Goal: Register for event/course

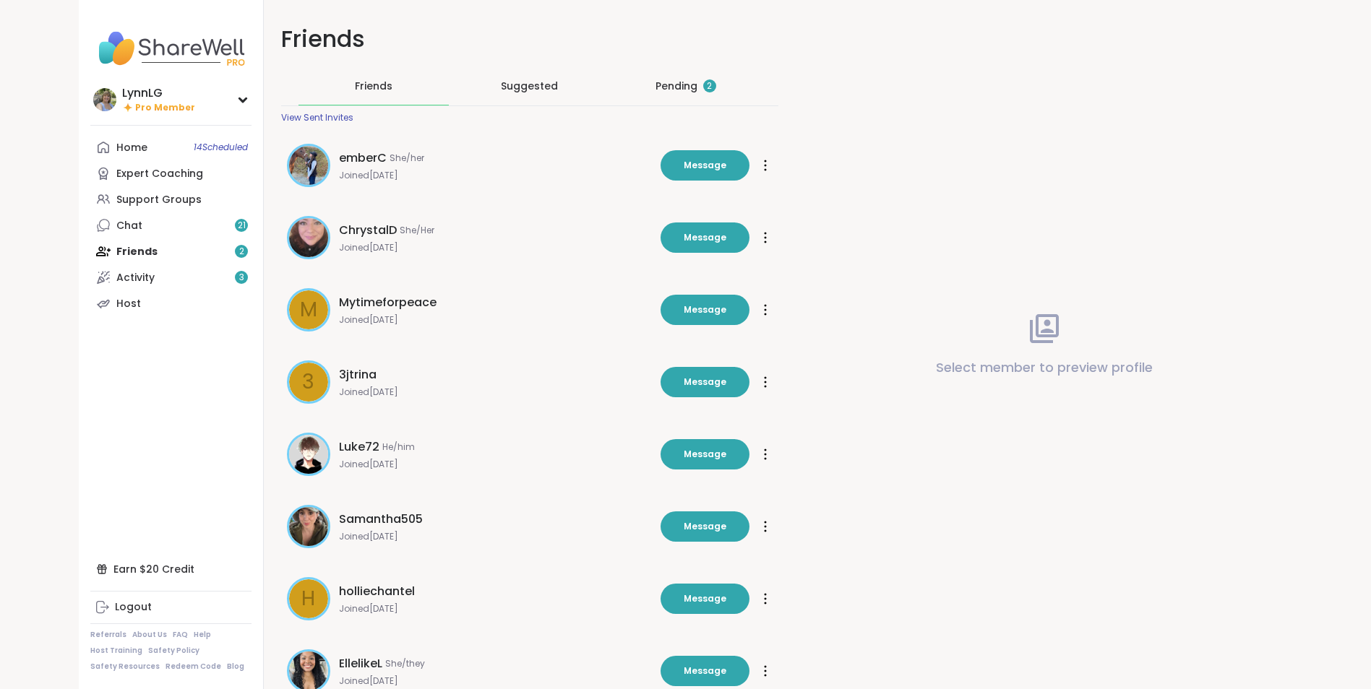
click at [665, 81] on div "Pending 2" at bounding box center [685, 86] width 61 height 14
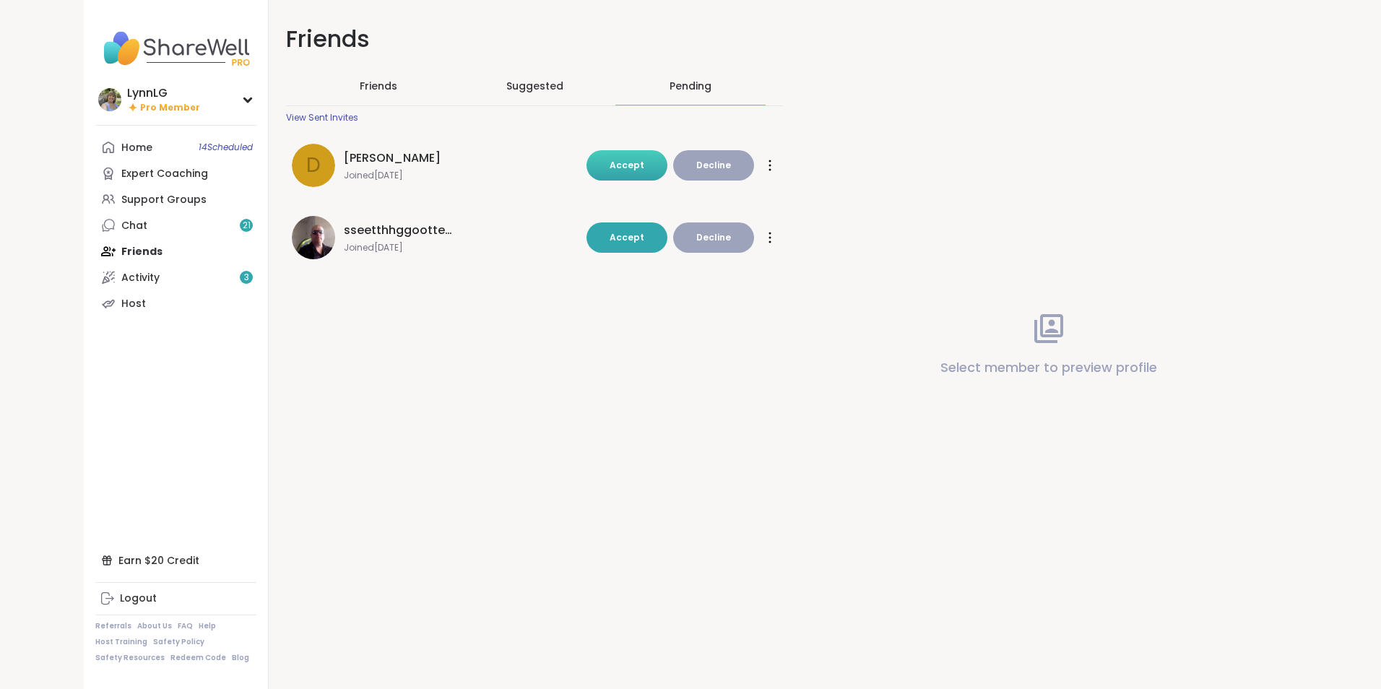
click at [627, 159] on span "Accept" at bounding box center [627, 165] width 35 height 12
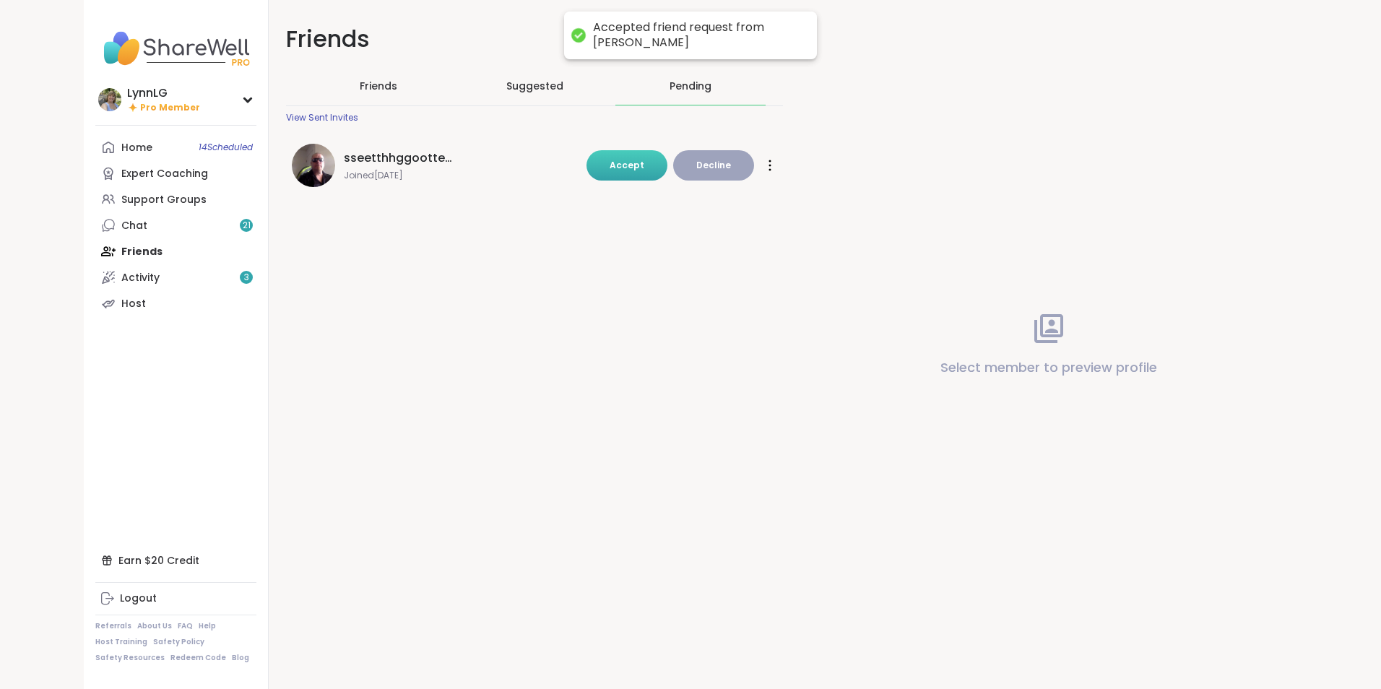
click at [626, 160] on span "Accept" at bounding box center [627, 165] width 35 height 12
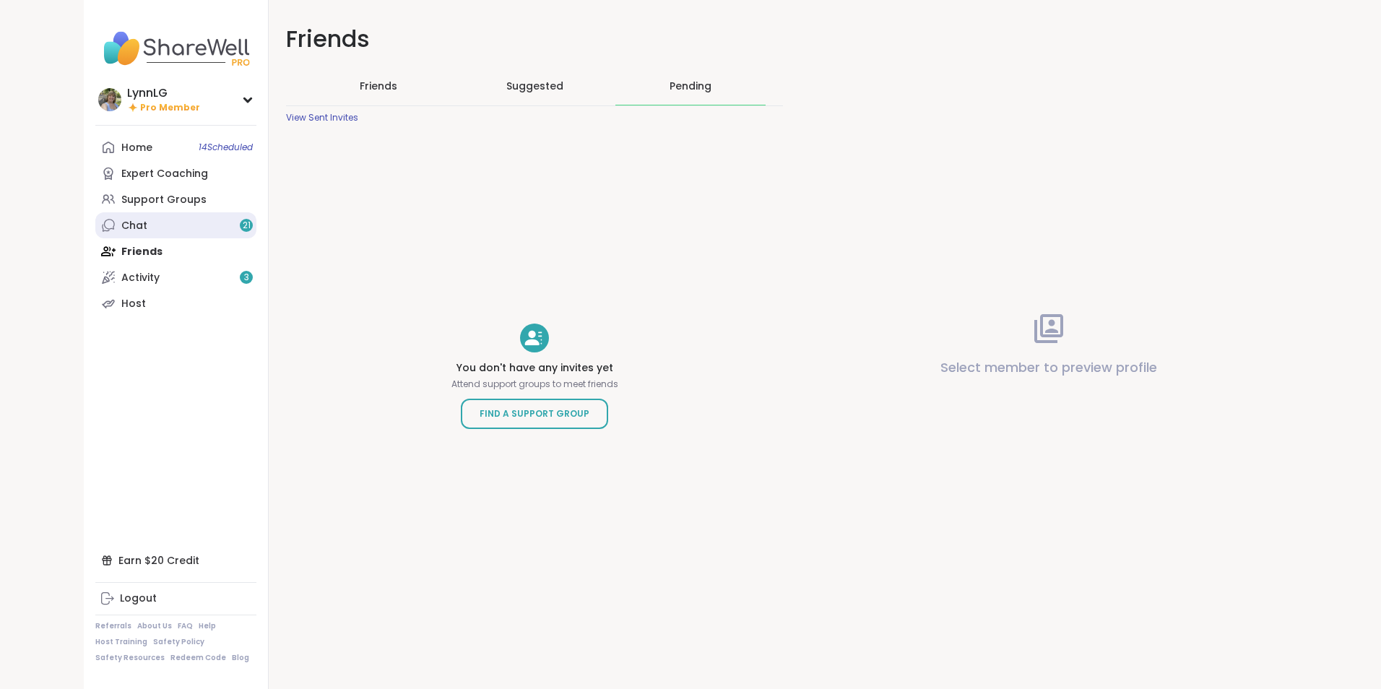
click at [148, 221] on link "Chat 21" at bounding box center [175, 225] width 161 height 26
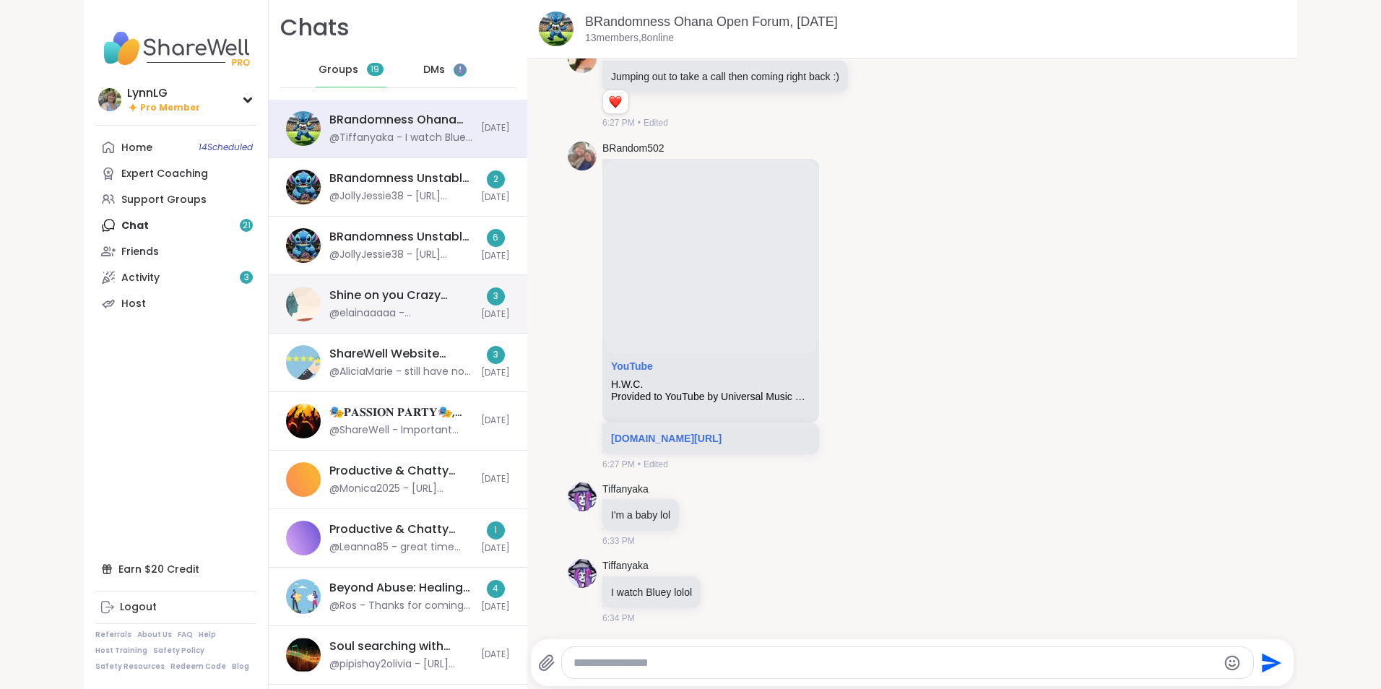
click at [417, 320] on div "@elainaaaaa - @LynnLG thank you so much for sharing your story. sending you so …" at bounding box center [400, 313] width 143 height 14
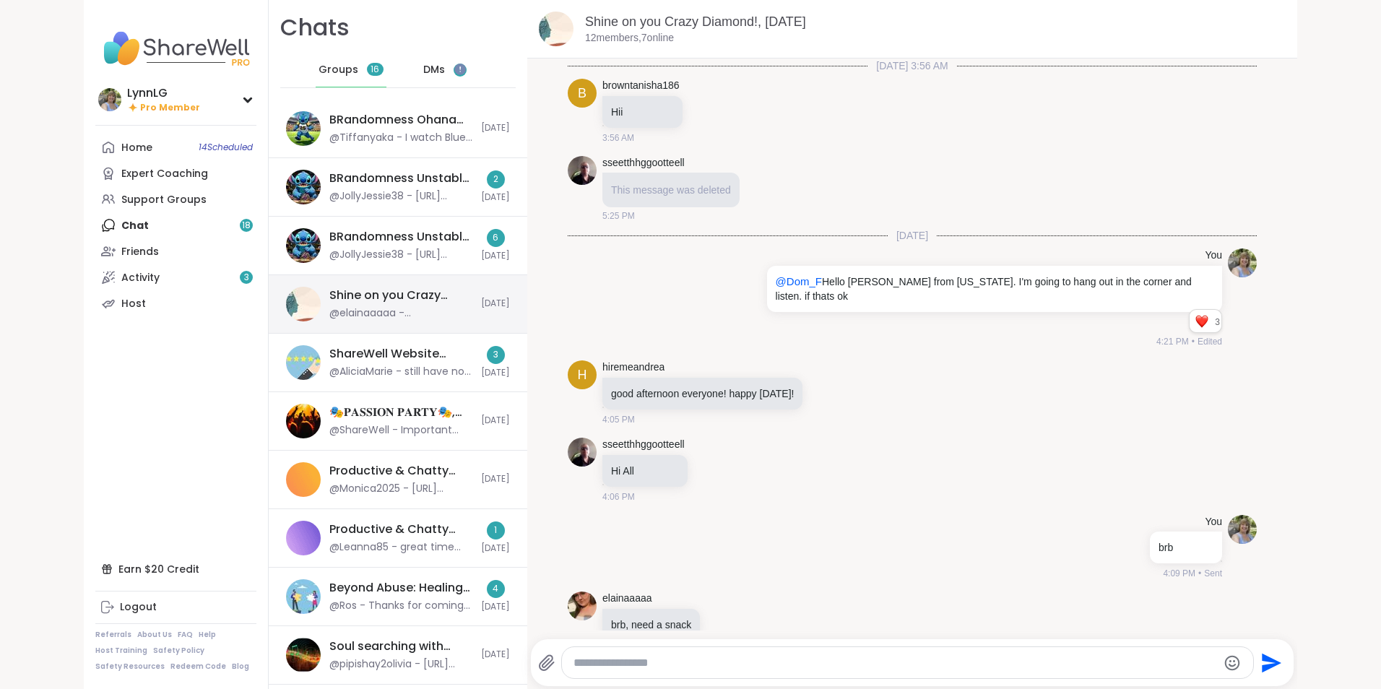
scroll to position [2949, 0]
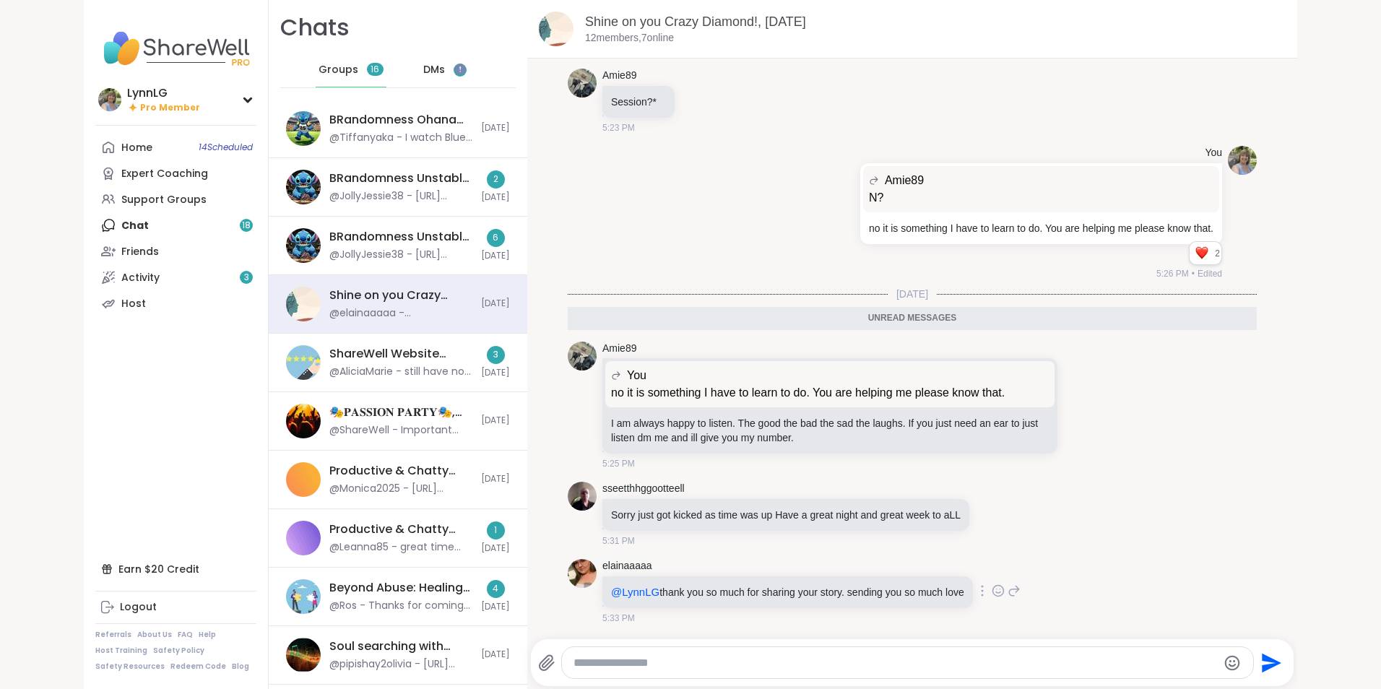
click at [996, 592] on icon at bounding box center [998, 592] width 4 height 1
click at [877, 567] on div "Select Reaction: Heart" at bounding box center [883, 567] width 13 height 13
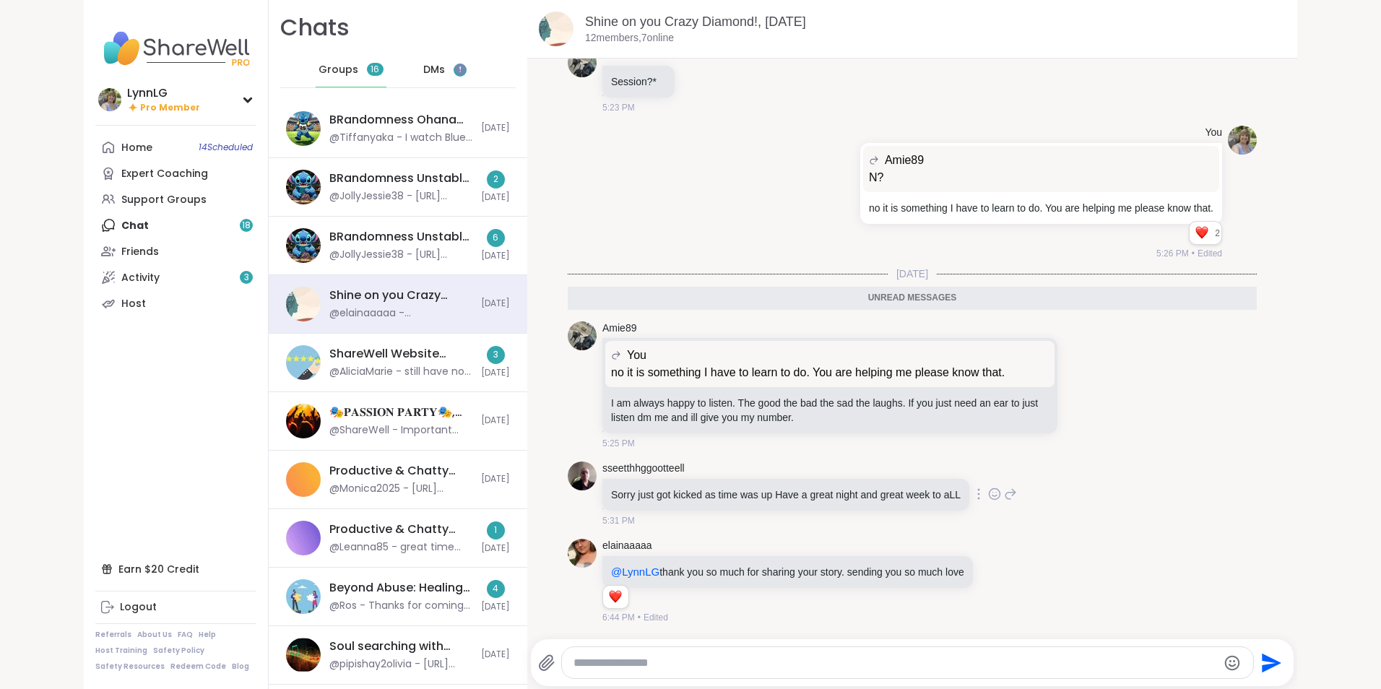
click at [989, 501] on icon at bounding box center [994, 494] width 13 height 14
click at [842, 470] on div "Select Reaction: Thumbs up" at bounding box center [848, 471] width 13 height 13
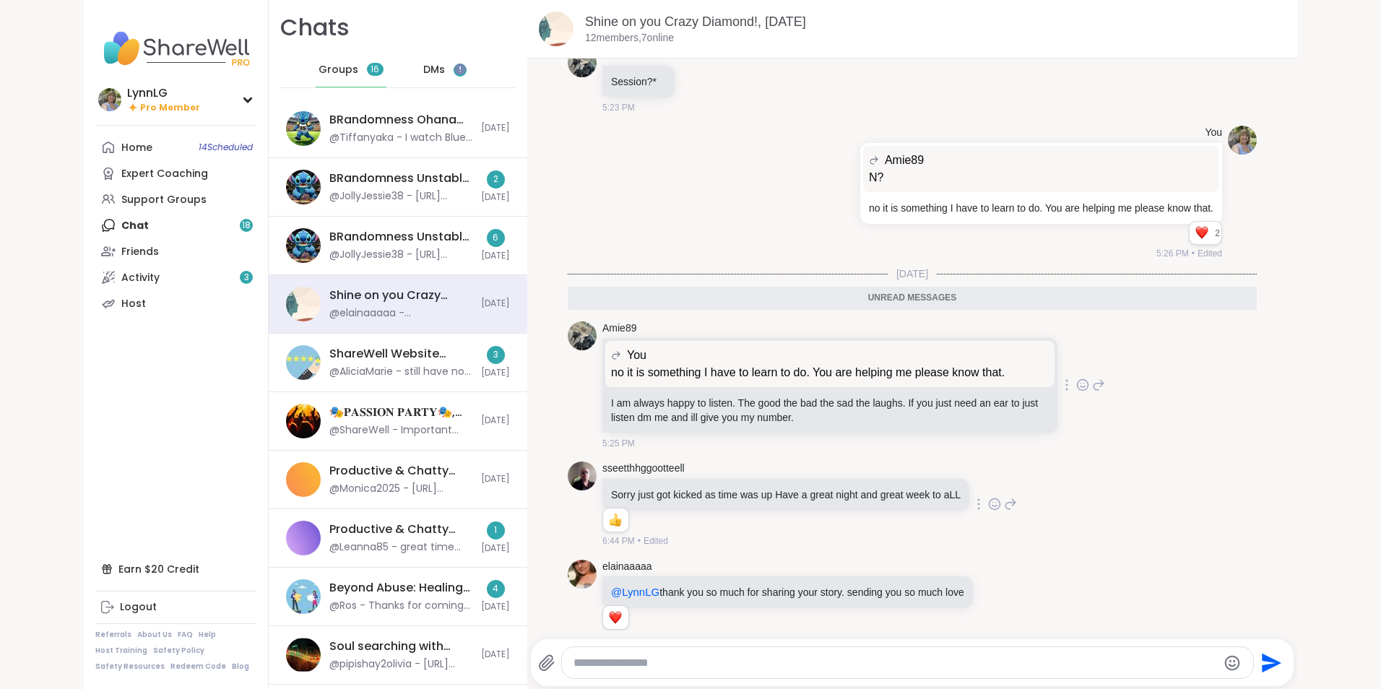
click at [1077, 387] on icon at bounding box center [1083, 385] width 13 height 14
click at [962, 363] on div "Select Reaction: Heart" at bounding box center [968, 361] width 13 height 13
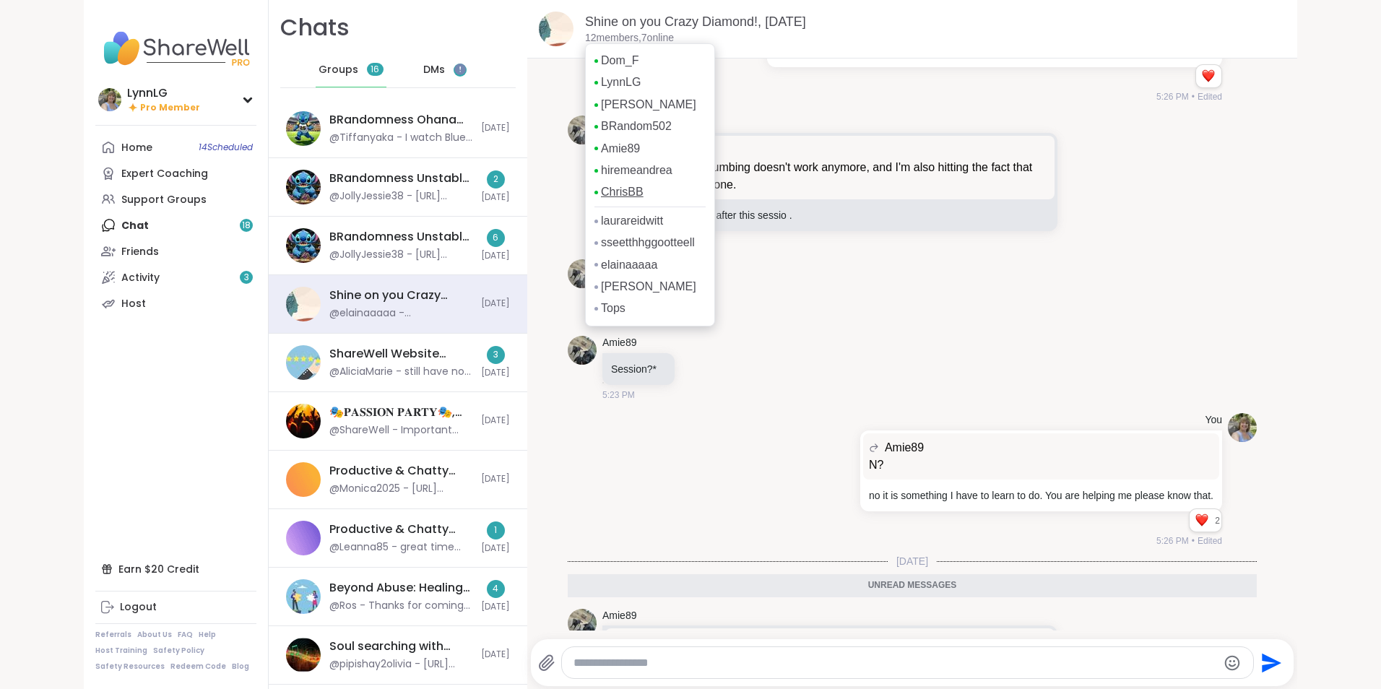
scroll to position [2681, 0]
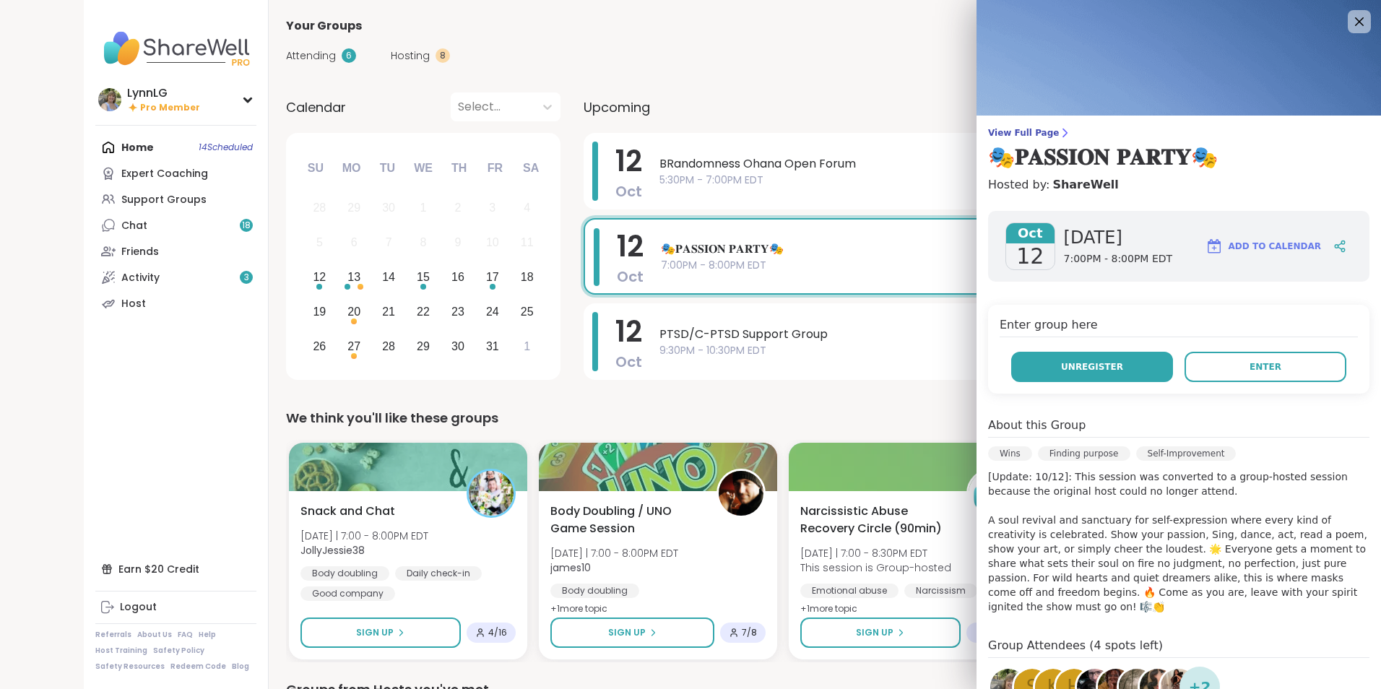
click at [1061, 366] on span "Unregister" at bounding box center [1092, 367] width 62 height 13
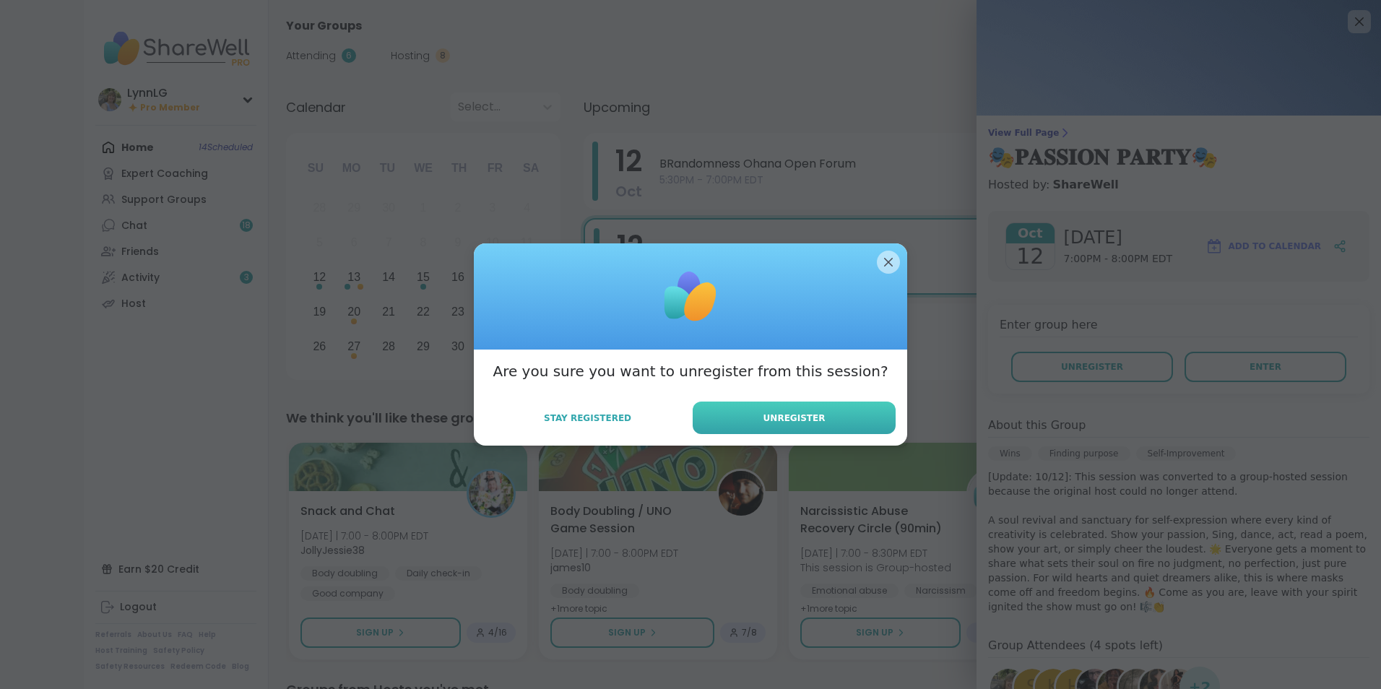
click at [743, 415] on button "Unregister" at bounding box center [794, 418] width 203 height 33
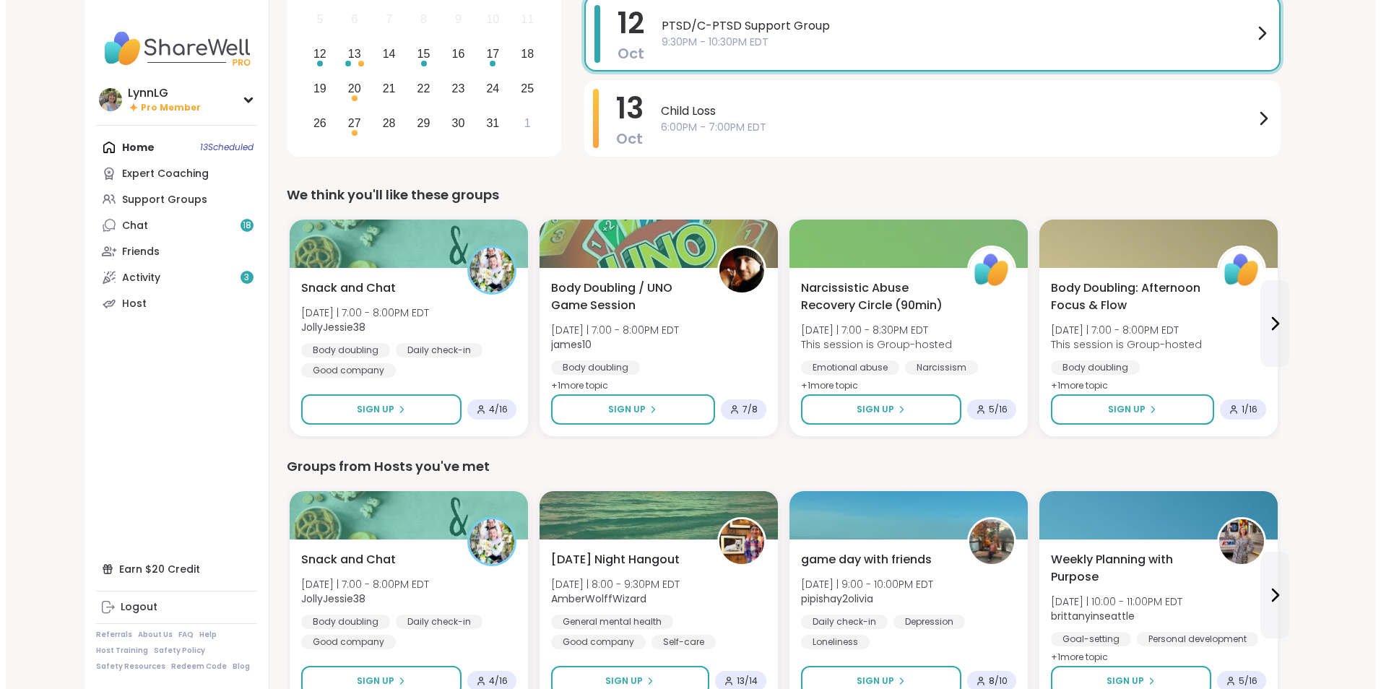
scroll to position [223, 0]
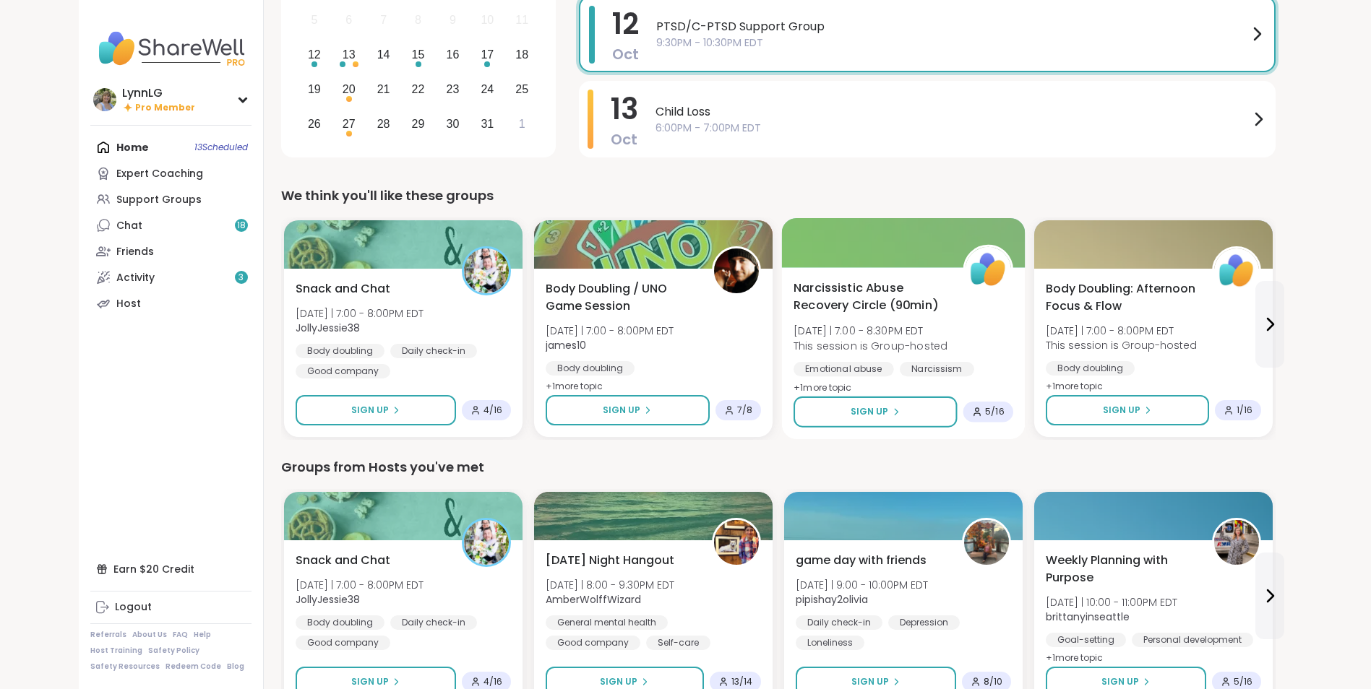
click at [992, 324] on div "Narcissistic Abuse Recovery Circle (90min) Sun 10/12 | 7:00 - 8:30PM EDT This s…" at bounding box center [903, 339] width 220 height 118
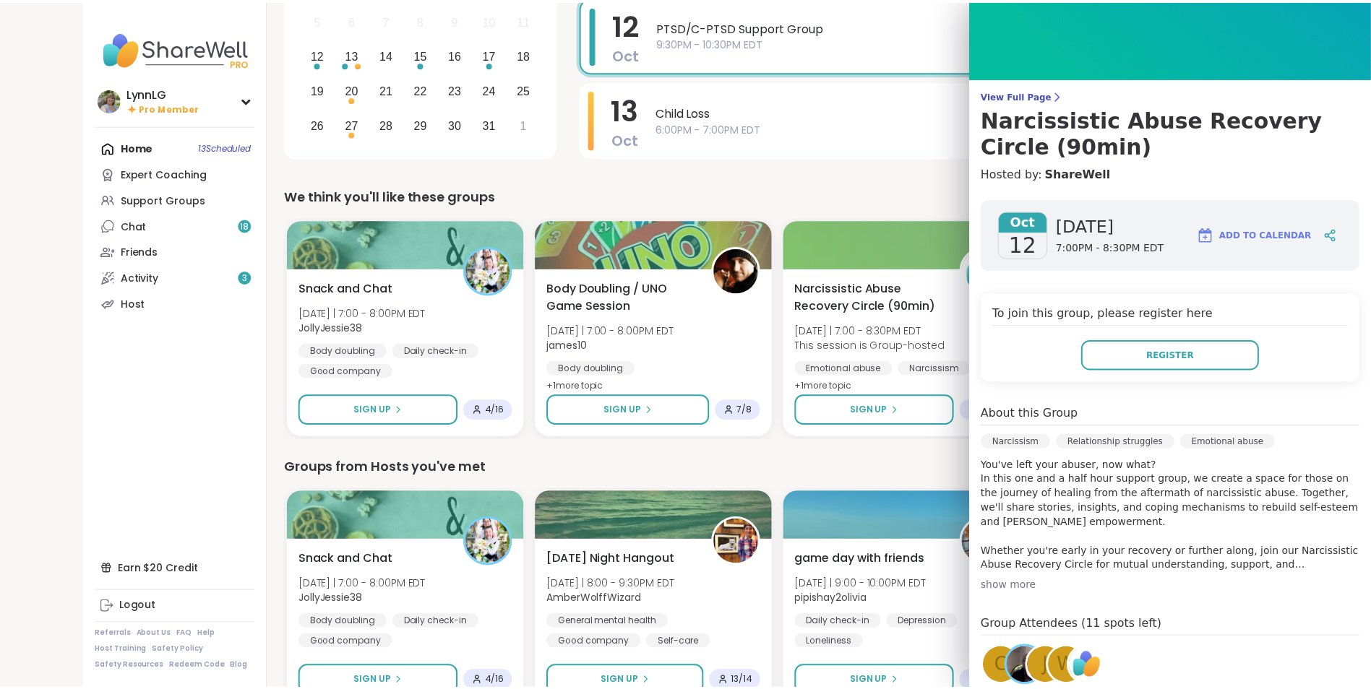
scroll to position [0, 0]
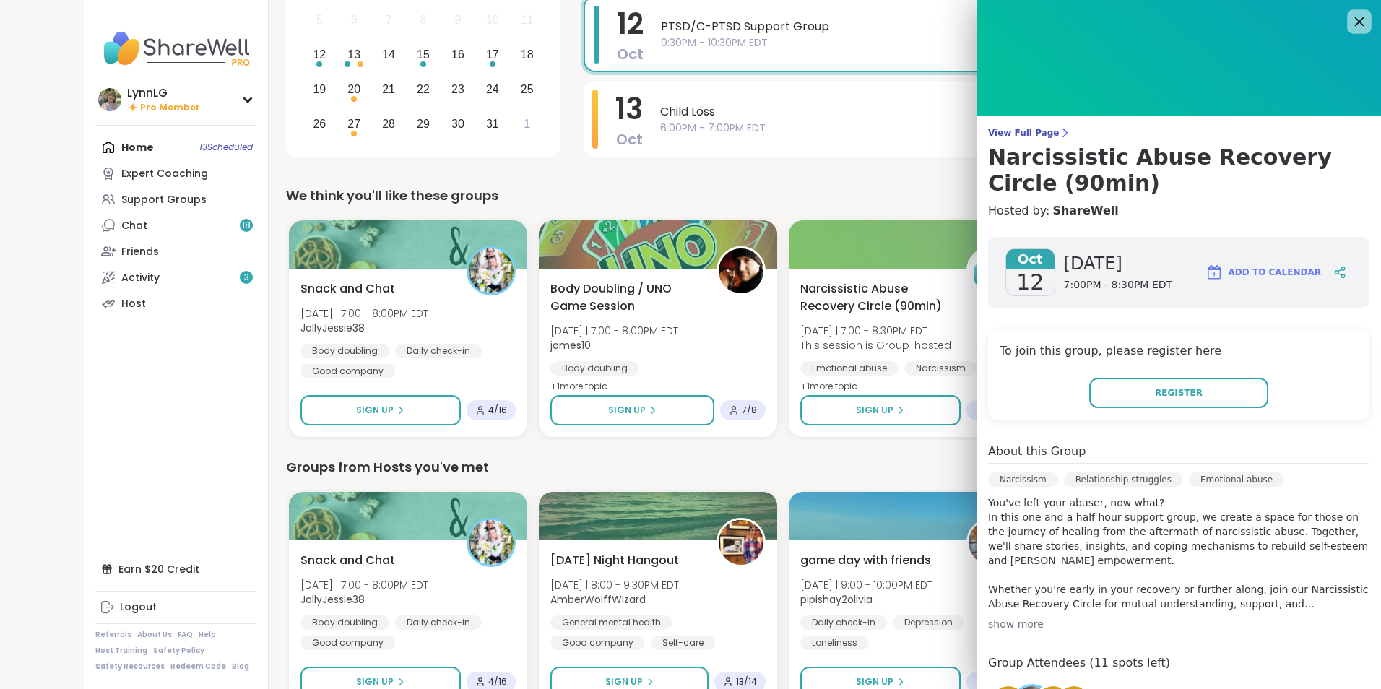
click at [1350, 14] on icon at bounding box center [1359, 21] width 18 height 18
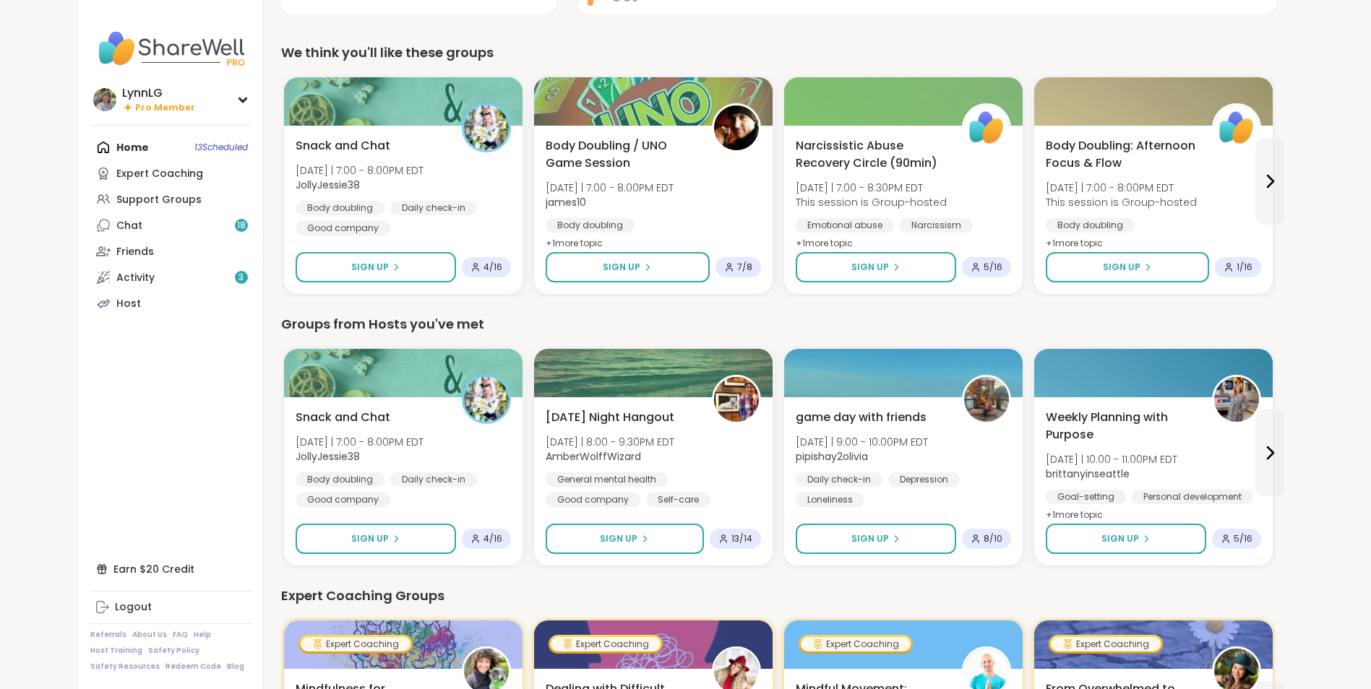
scroll to position [366, 0]
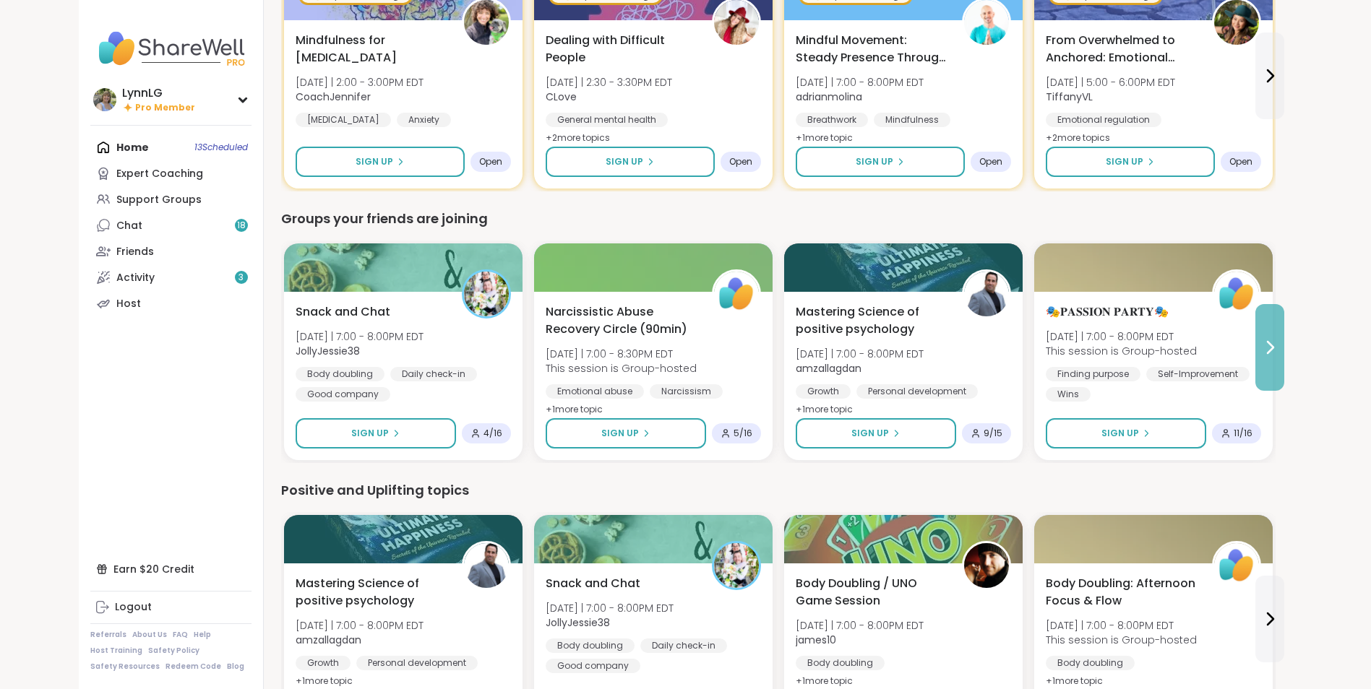
scroll to position [1015, 0]
click at [1262, 356] on button at bounding box center [1269, 346] width 29 height 87
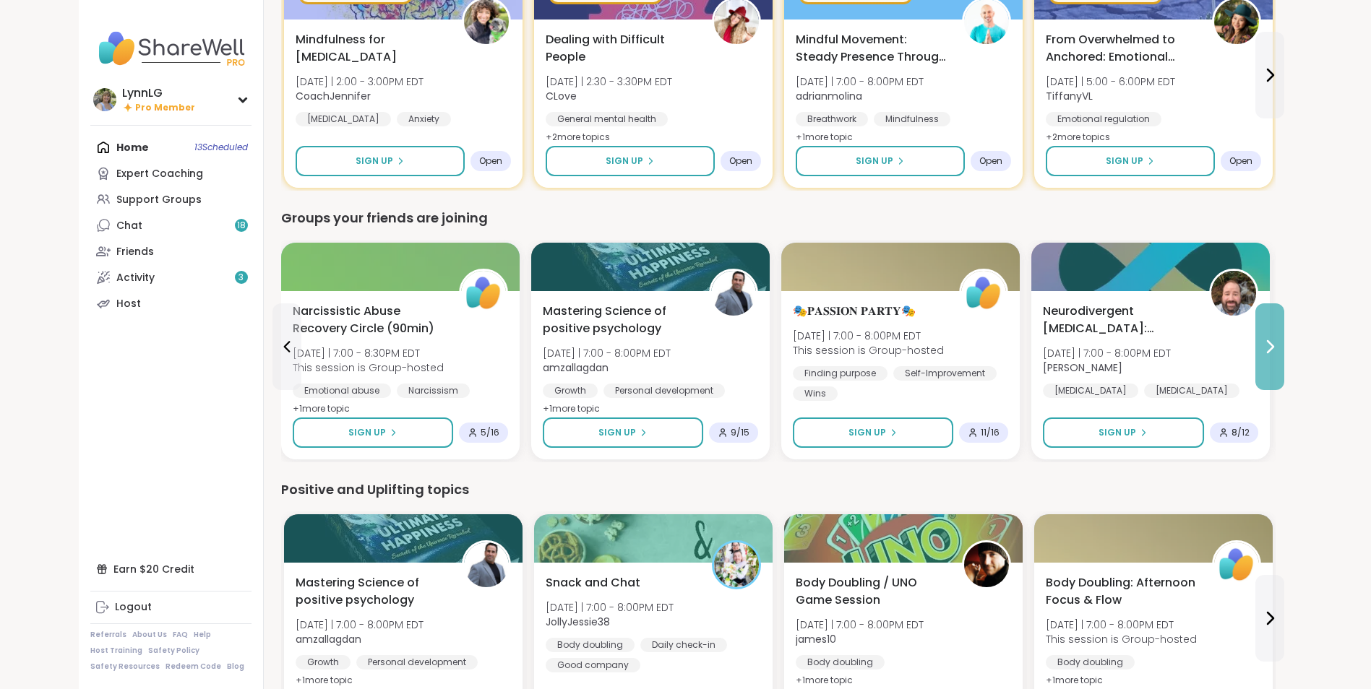
click at [1262, 356] on button at bounding box center [1269, 346] width 29 height 87
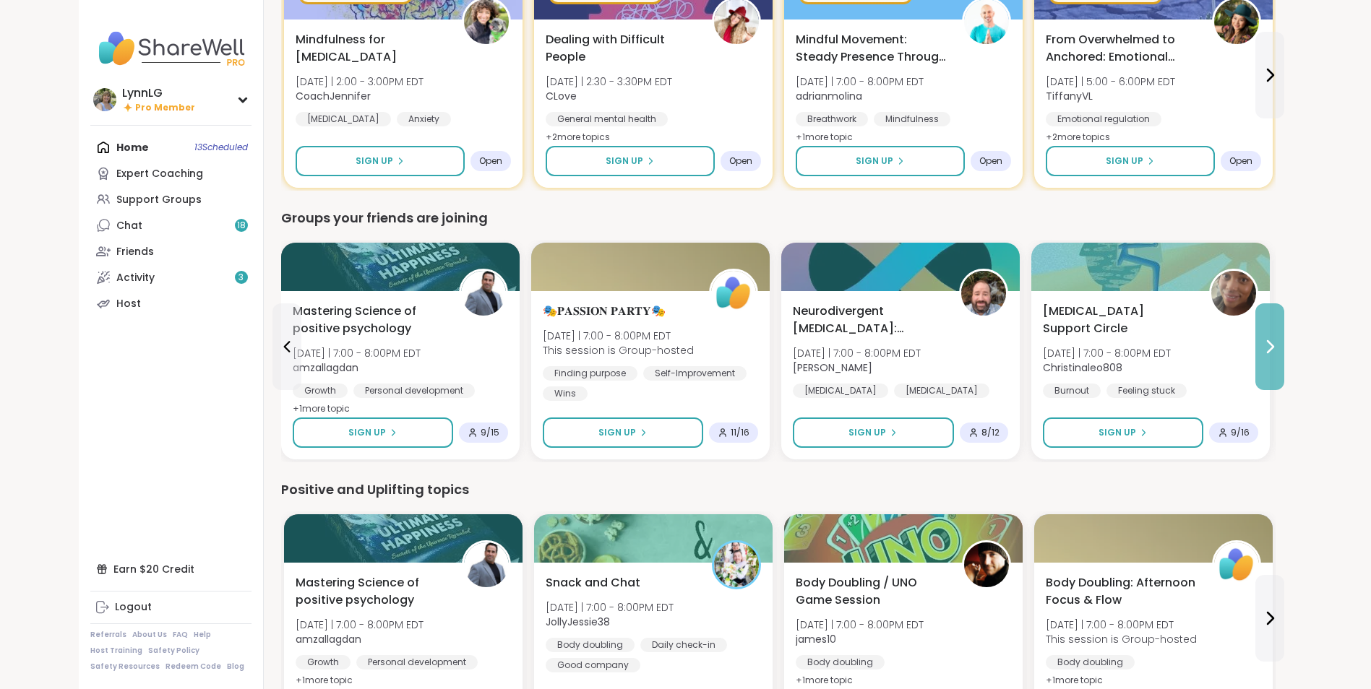
click at [1262, 356] on button at bounding box center [1269, 346] width 29 height 87
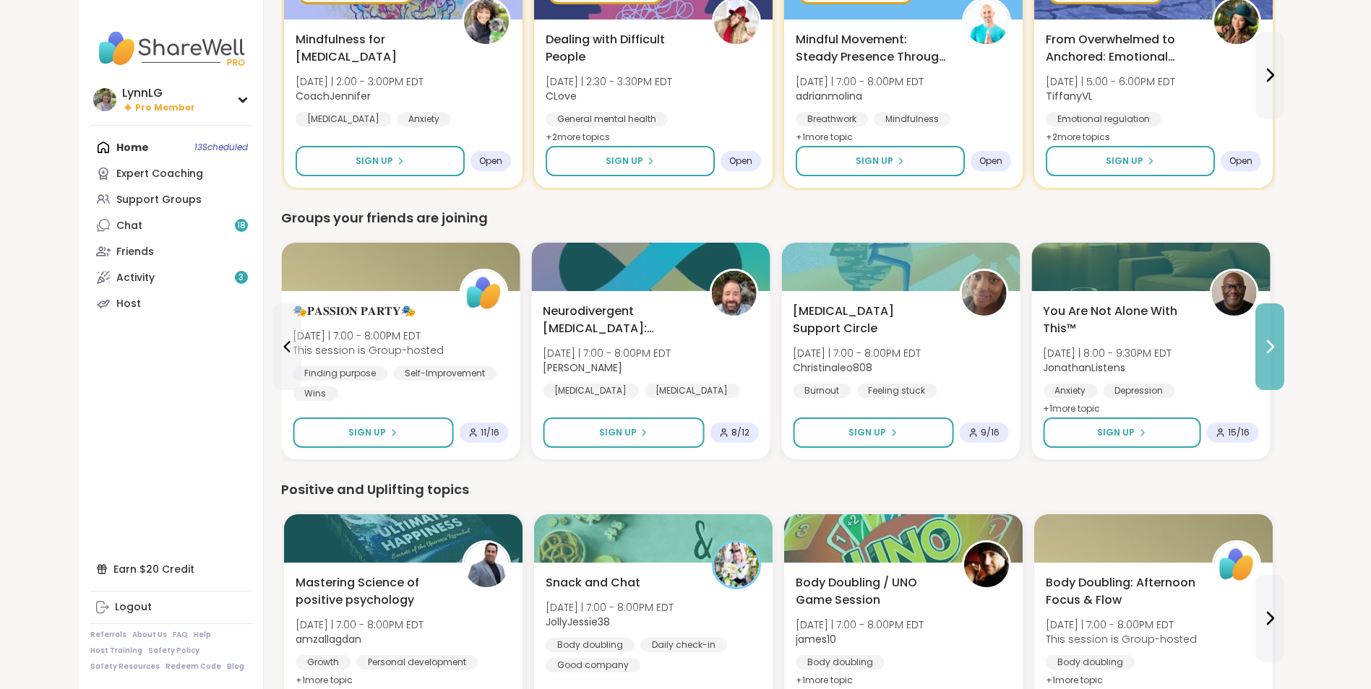
click at [1262, 356] on button at bounding box center [1269, 346] width 29 height 87
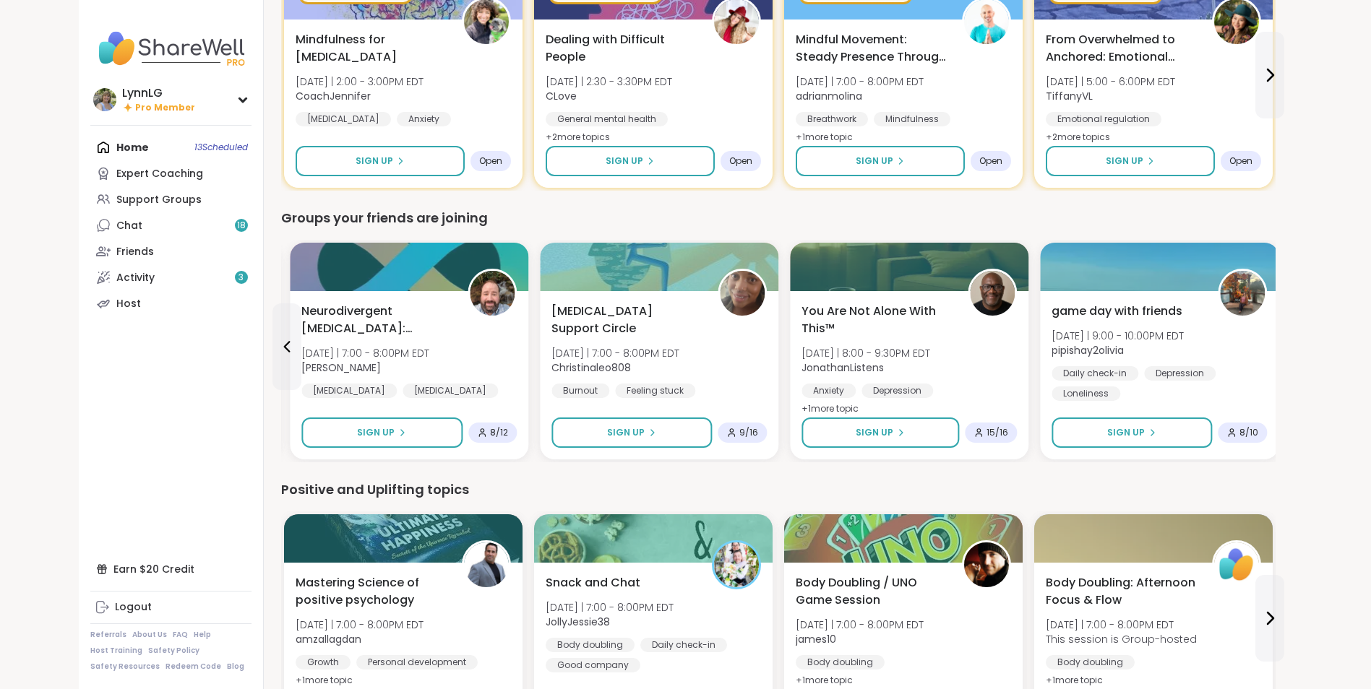
click at [1262, 356] on div "game day with friends Sun 10/12 | 9:00 - 10:00PM EDT pipishay2olivia Daily chec…" at bounding box center [1158, 352] width 215 height 98
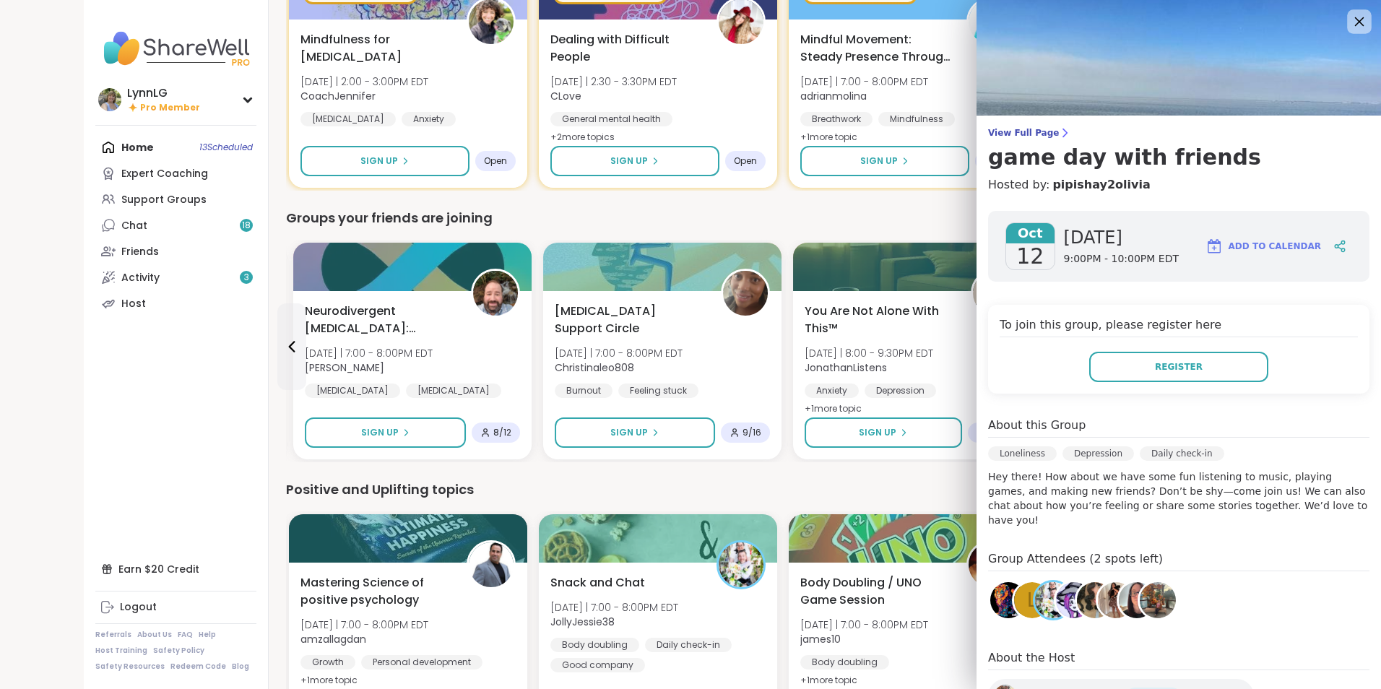
click at [1350, 17] on icon at bounding box center [1359, 21] width 18 height 18
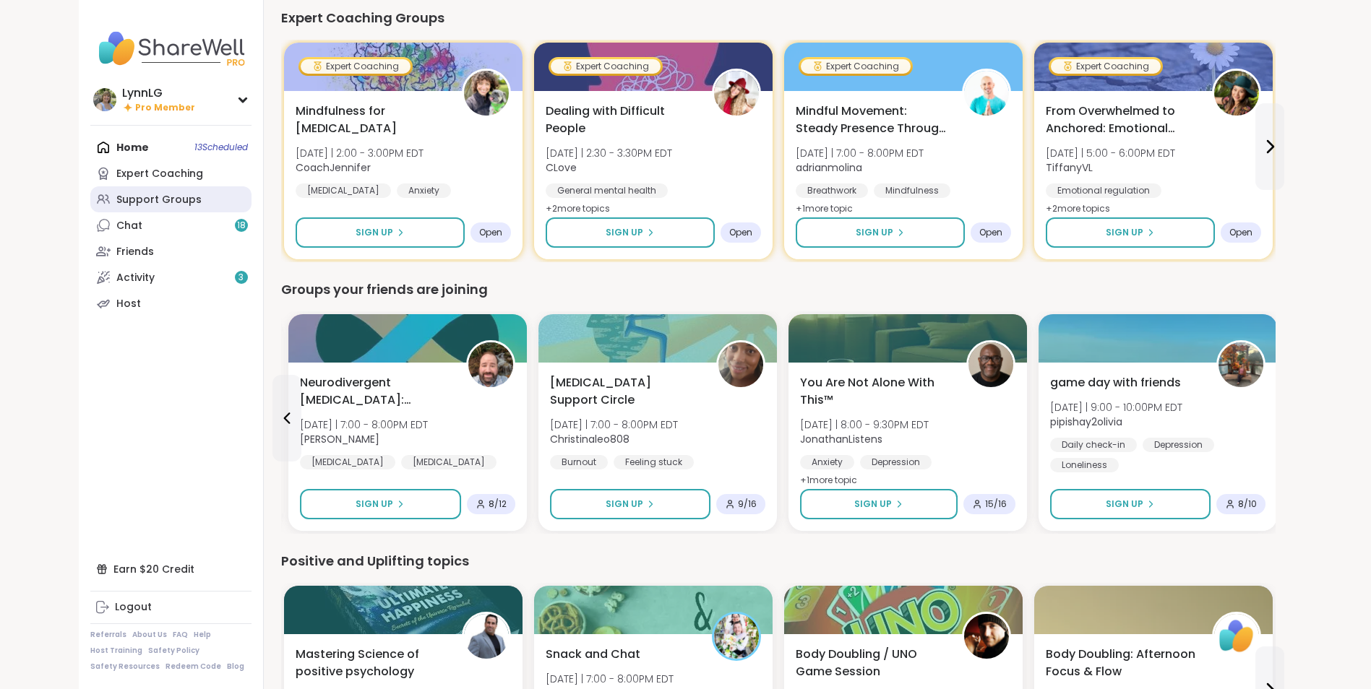
scroll to position [943, 0]
click at [154, 194] on div "Support Groups" at bounding box center [158, 200] width 85 height 14
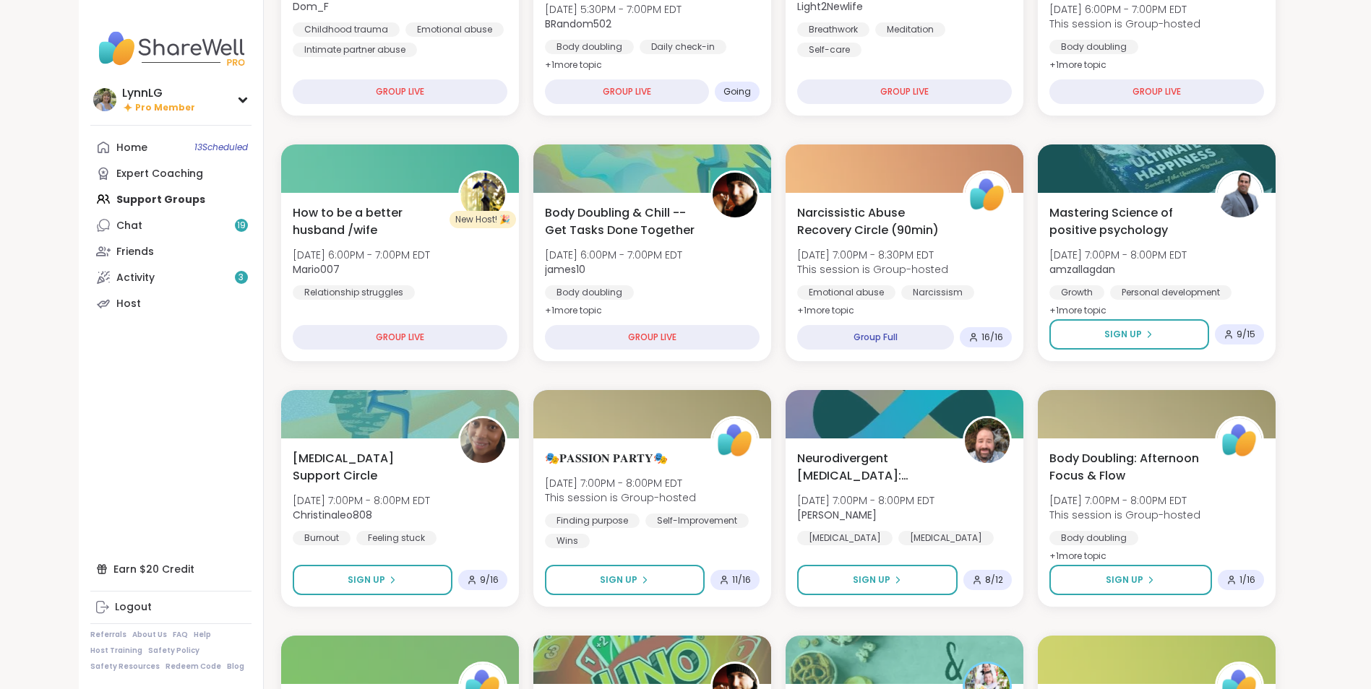
scroll to position [288, 0]
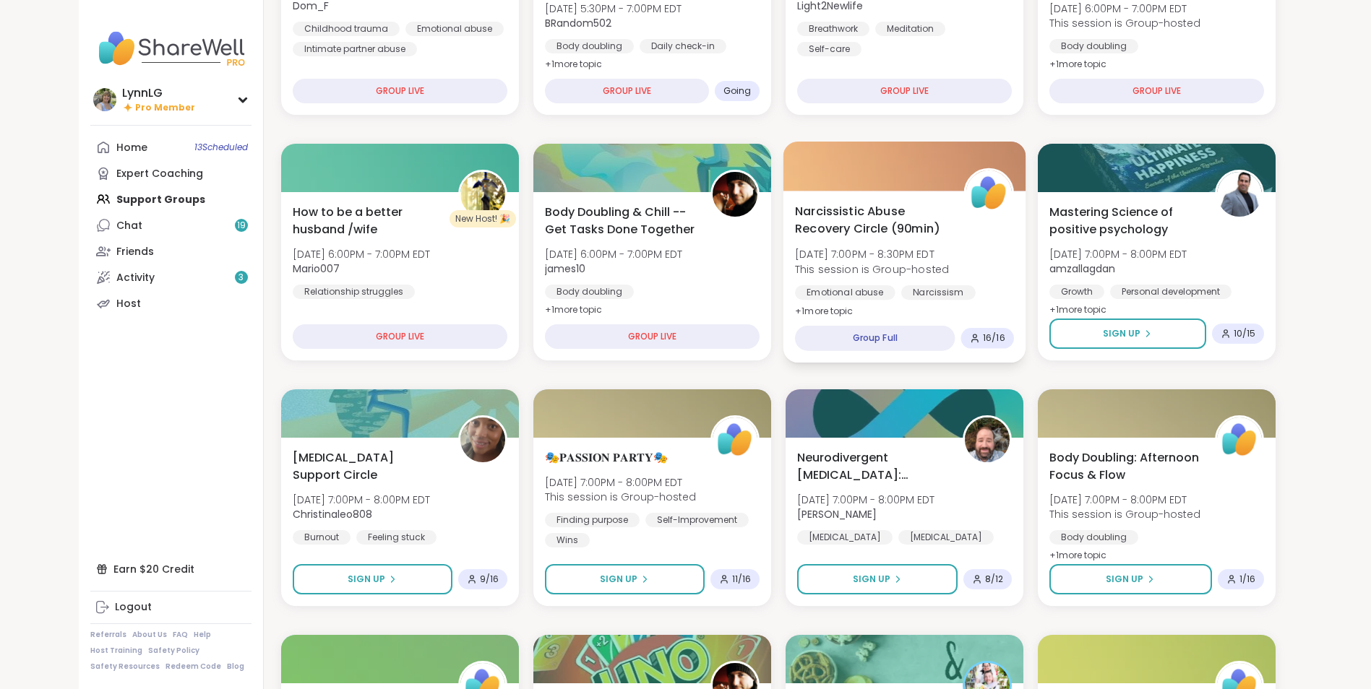
click at [996, 266] on div "Narcissistic Abuse Recovery Circle (90min) Sun, Oct 12 | 7:00PM - 8:30PM EDT Th…" at bounding box center [904, 261] width 219 height 118
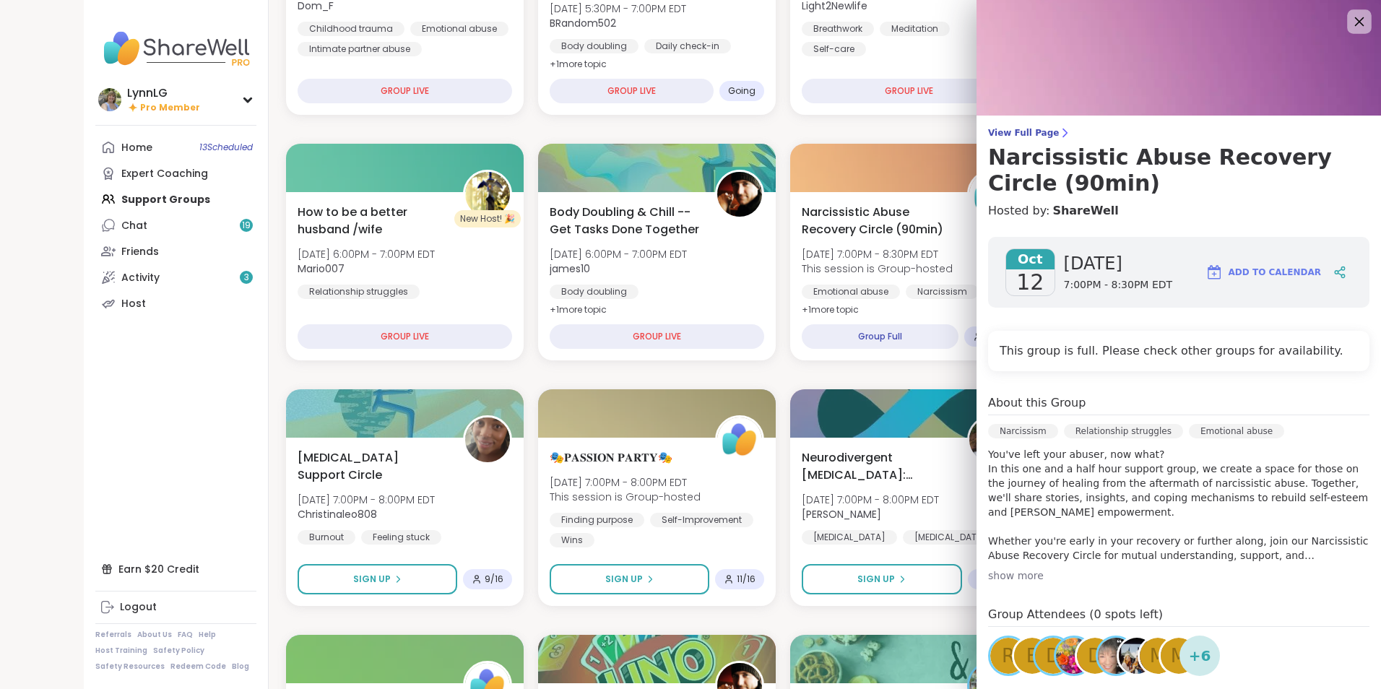
click at [1348, 25] on div at bounding box center [1360, 21] width 25 height 25
click at [1355, 18] on icon at bounding box center [1359, 21] width 9 height 9
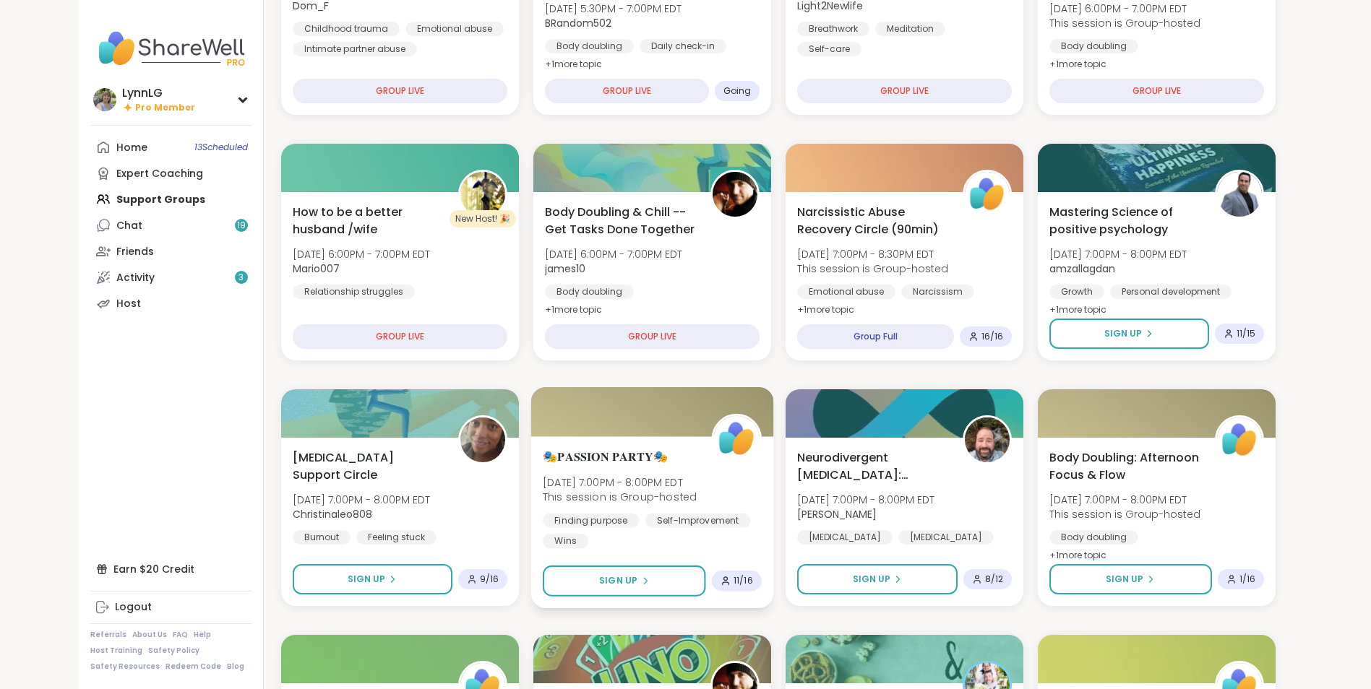
click at [730, 484] on div "🎭𝐏𝐀𝐒𝐒𝐈𝐎𝐍 𝐏𝐀𝐑𝐓𝐘🎭 Sun, Oct 12 | 7:00PM - 8:00PM EDT This session is Group-hosted …" at bounding box center [652, 498] width 219 height 100
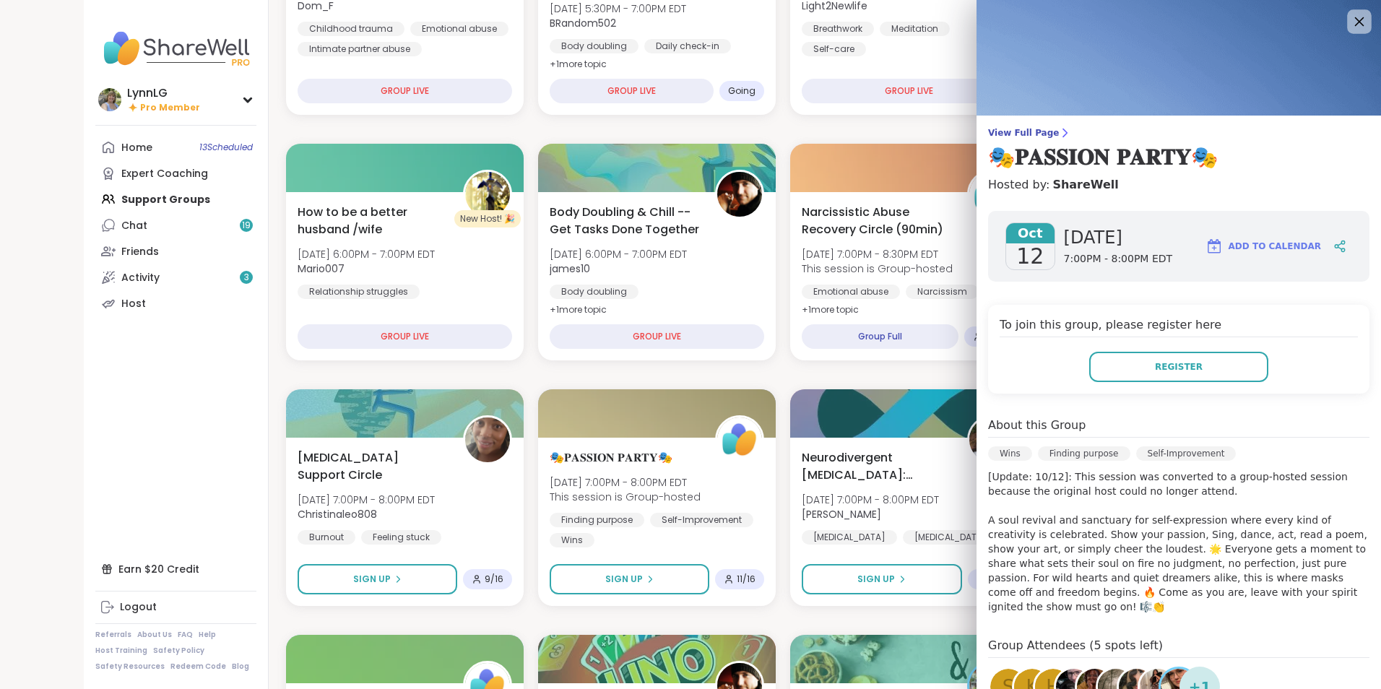
click at [1350, 19] on icon at bounding box center [1359, 21] width 18 height 18
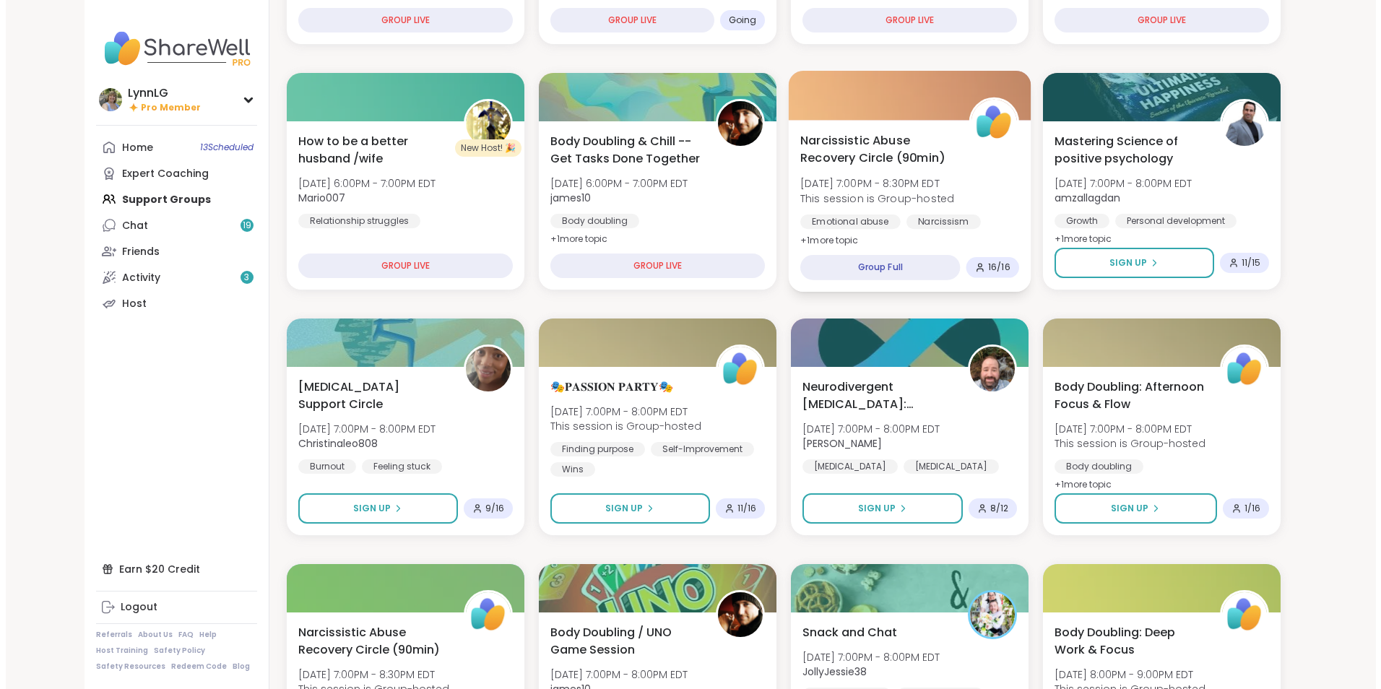
scroll to position [359, 0]
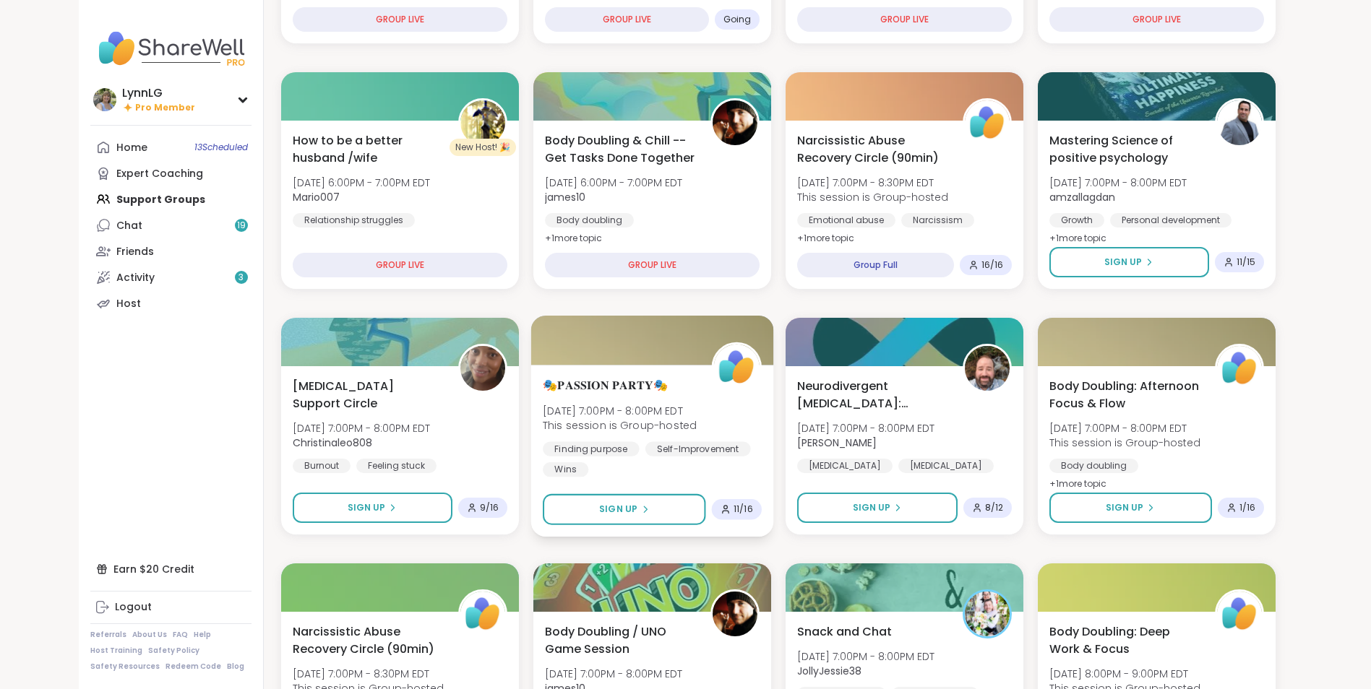
click at [736, 405] on div "🎭𝐏𝐀𝐒𝐒𝐈𝐎𝐍 𝐏𝐀𝐑𝐓𝐘🎭 Sun, Oct 12 | 7:00PM - 8:00PM EDT This session is Group-hosted …" at bounding box center [652, 426] width 219 height 100
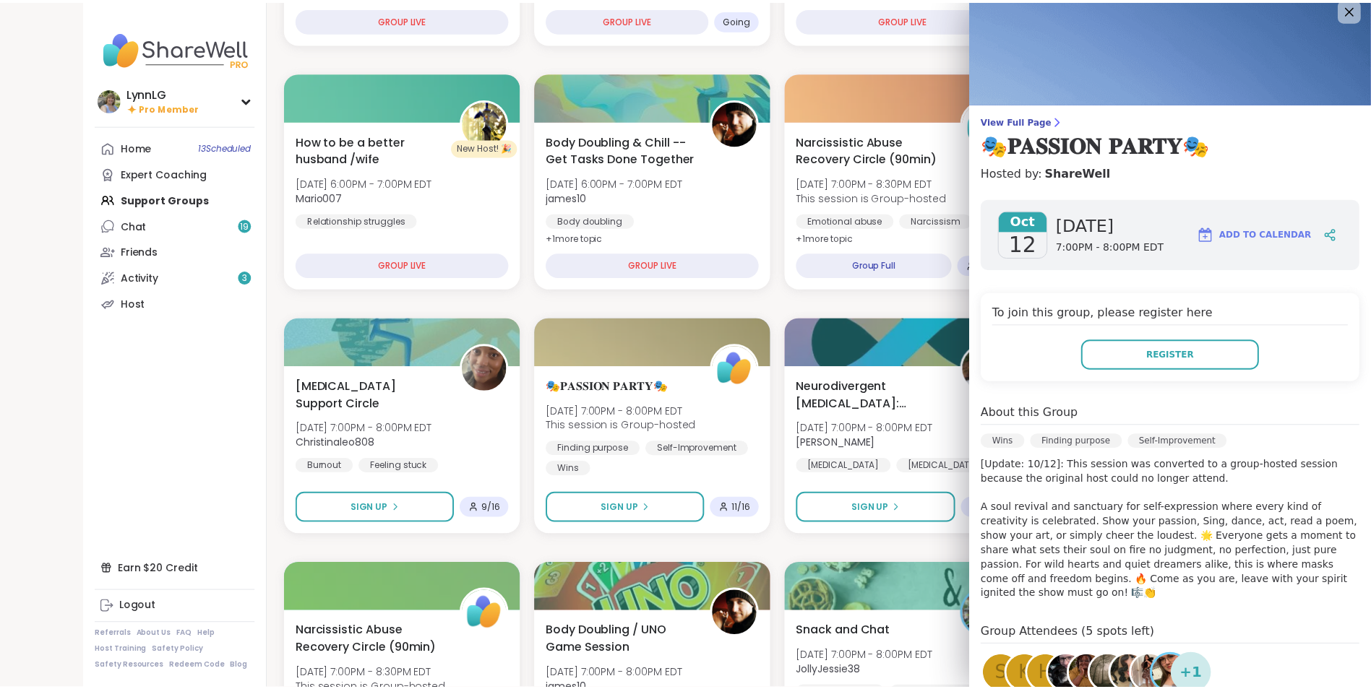
scroll to position [0, 0]
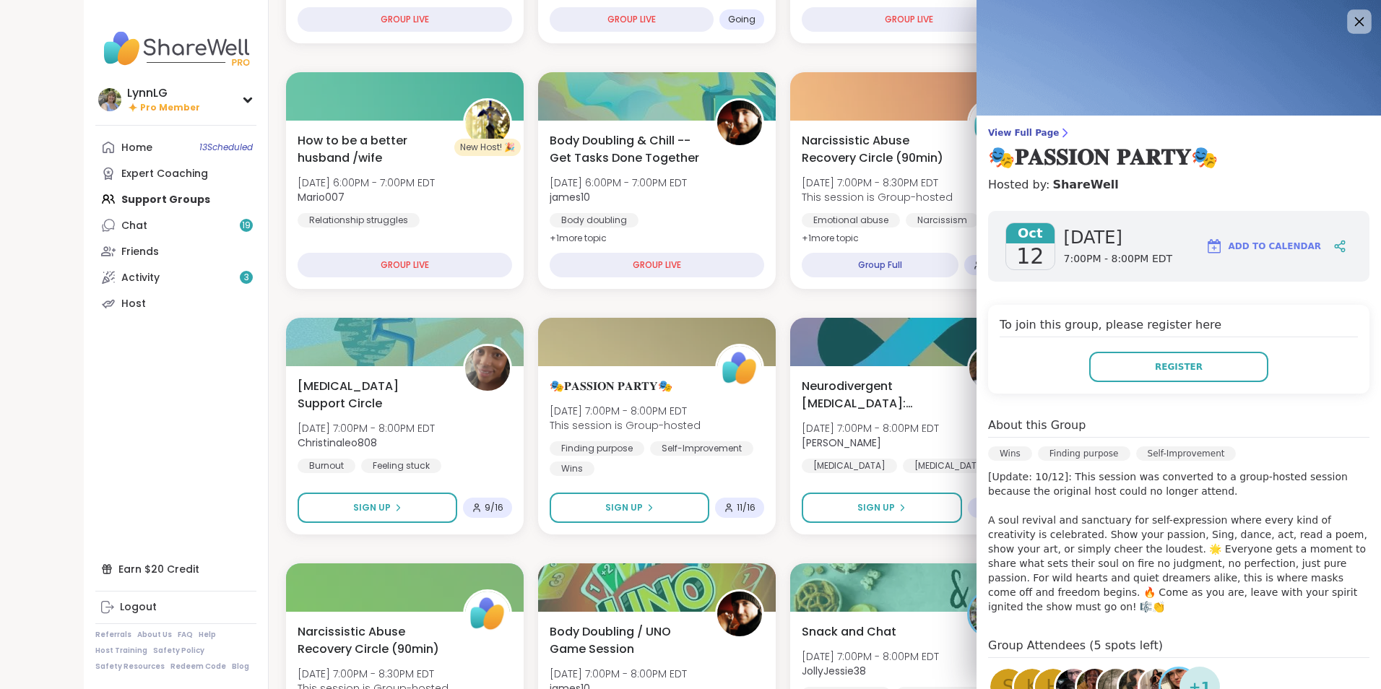
click at [1350, 17] on icon at bounding box center [1359, 21] width 18 height 18
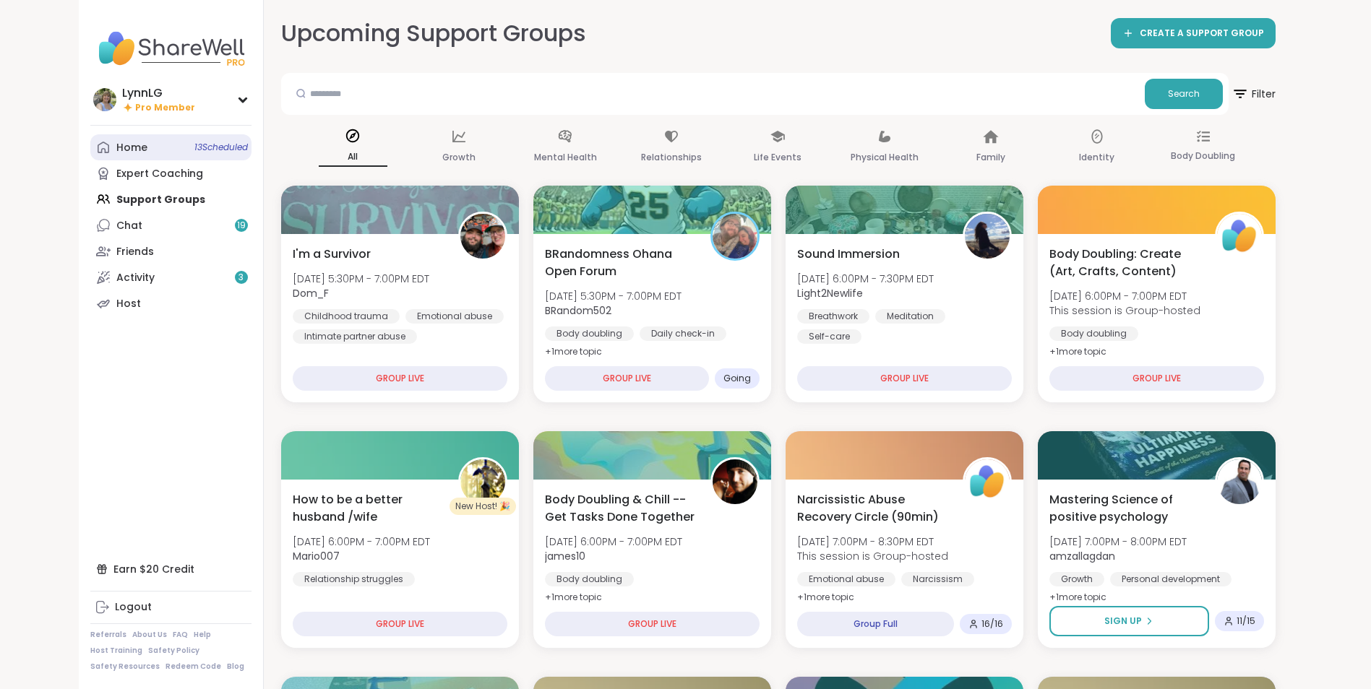
click at [210, 142] on span "13 Scheduled" at bounding box center [220, 148] width 53 height 12
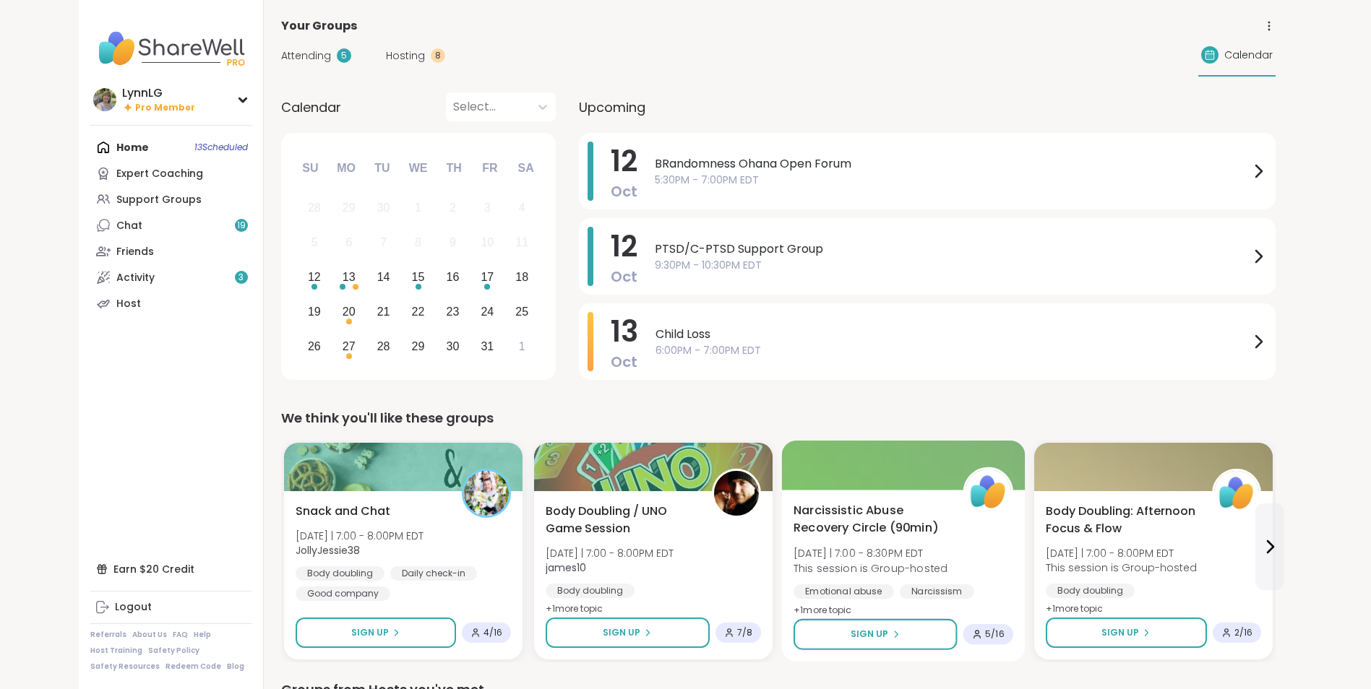
click at [984, 558] on div "Narcissistic Abuse Recovery Circle (90min) Sun 10/12 | 7:00 - 8:30PM EDT This s…" at bounding box center [903, 561] width 220 height 118
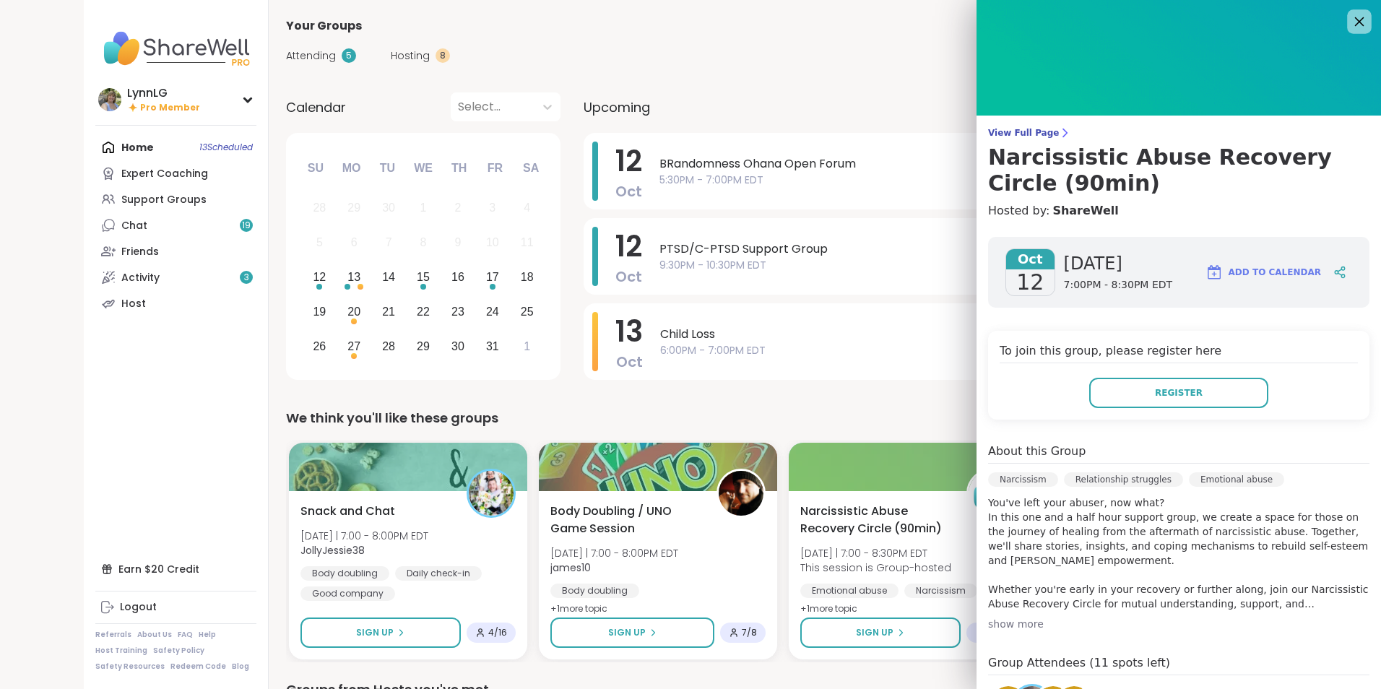
click at [1350, 23] on icon at bounding box center [1359, 21] width 18 height 18
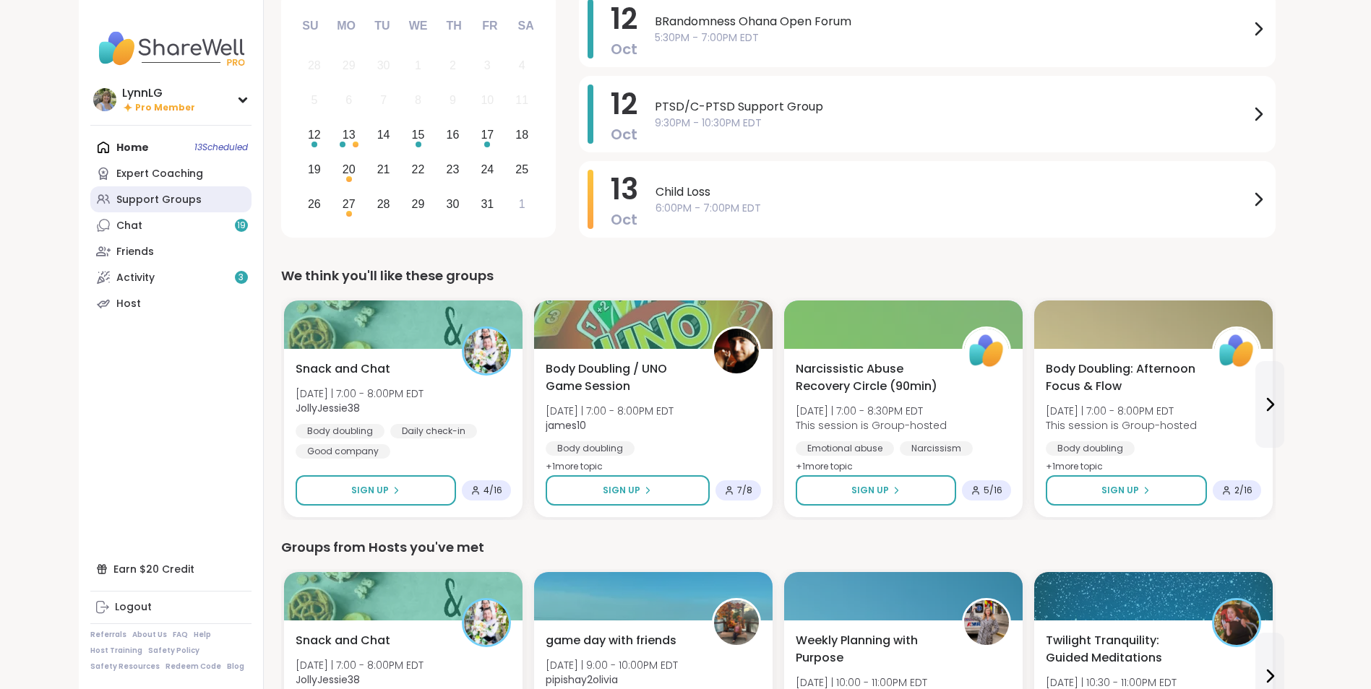
scroll to position [143, 0]
click at [171, 201] on div "Support Groups" at bounding box center [158, 200] width 85 height 14
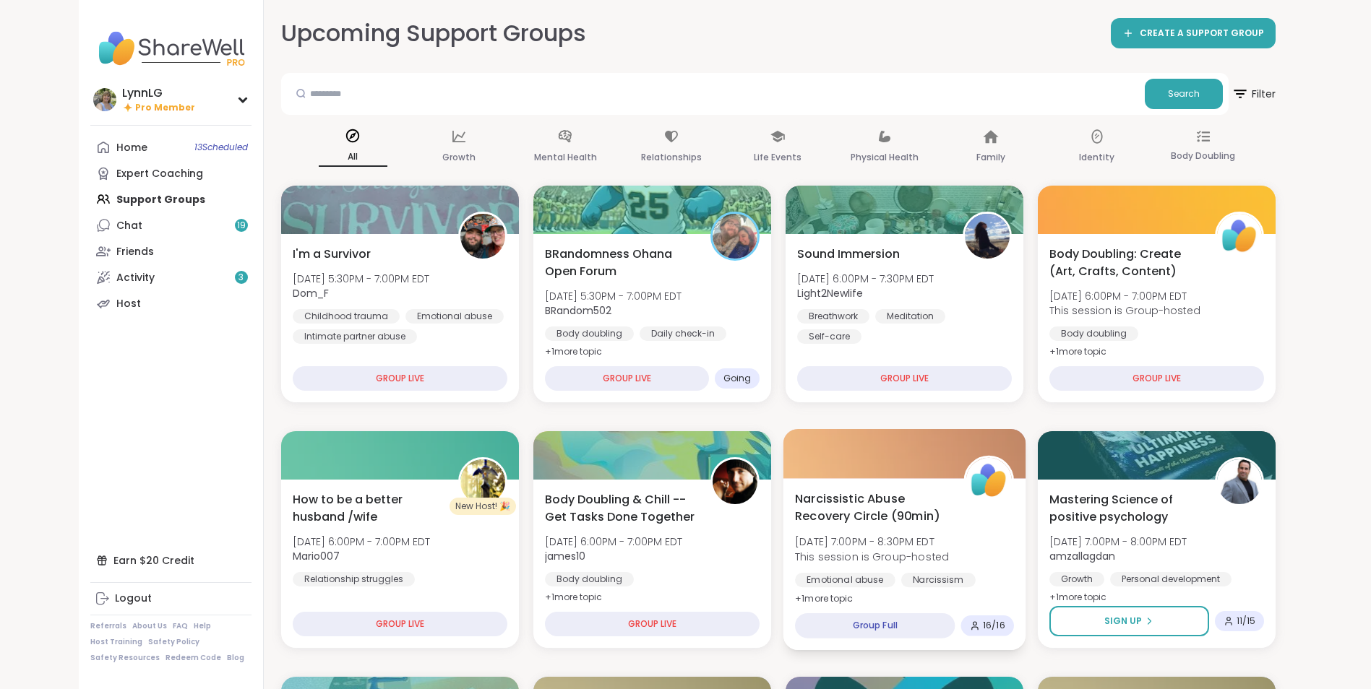
click at [983, 559] on div "Narcissistic Abuse Recovery Circle (90min) Sun, Oct 12 | 7:00PM - 8:30PM EDT Th…" at bounding box center [904, 549] width 219 height 118
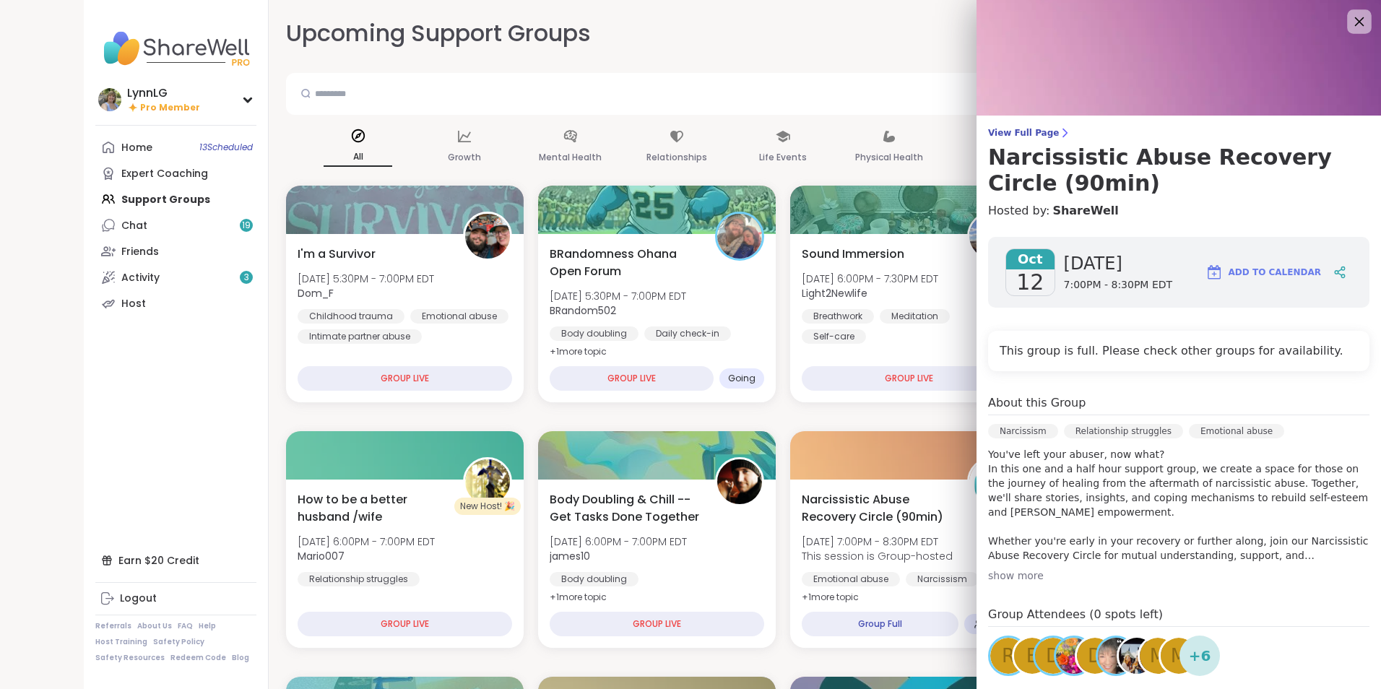
click at [1350, 19] on icon at bounding box center [1359, 21] width 18 height 18
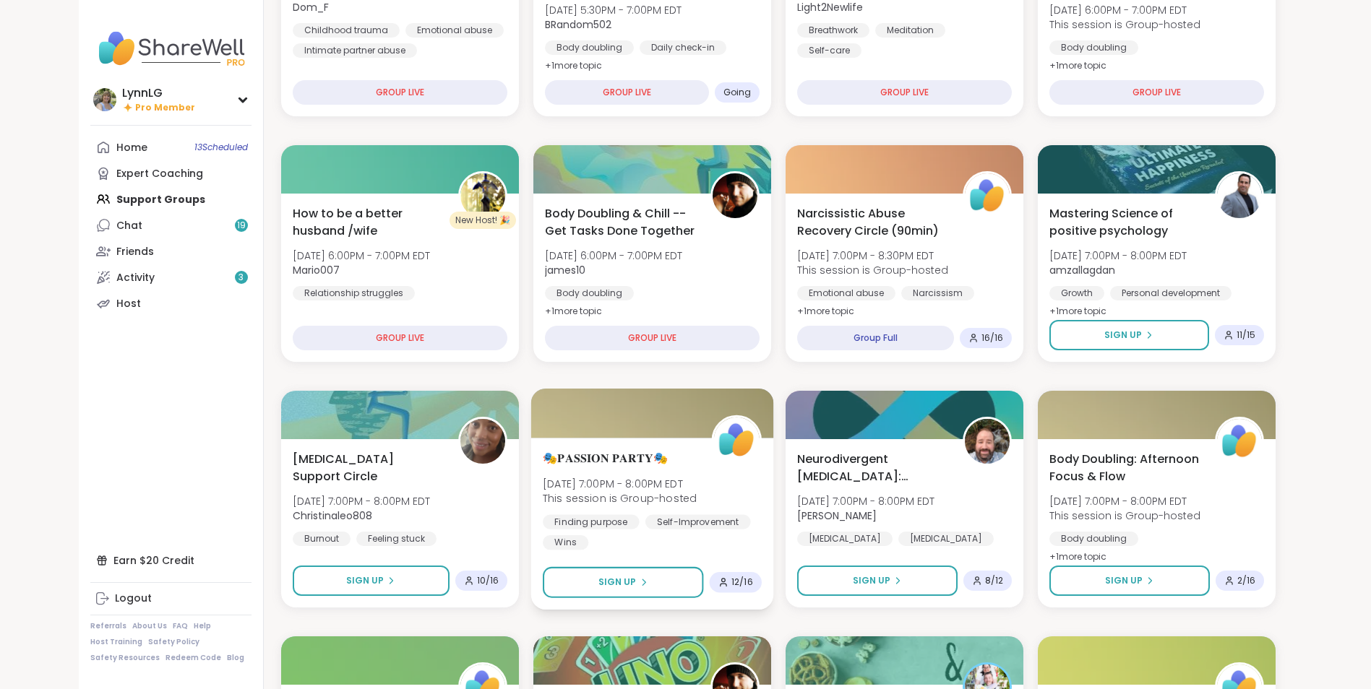
click at [725, 534] on div "Finding purpose Self-Improvement Wins" at bounding box center [652, 531] width 219 height 35
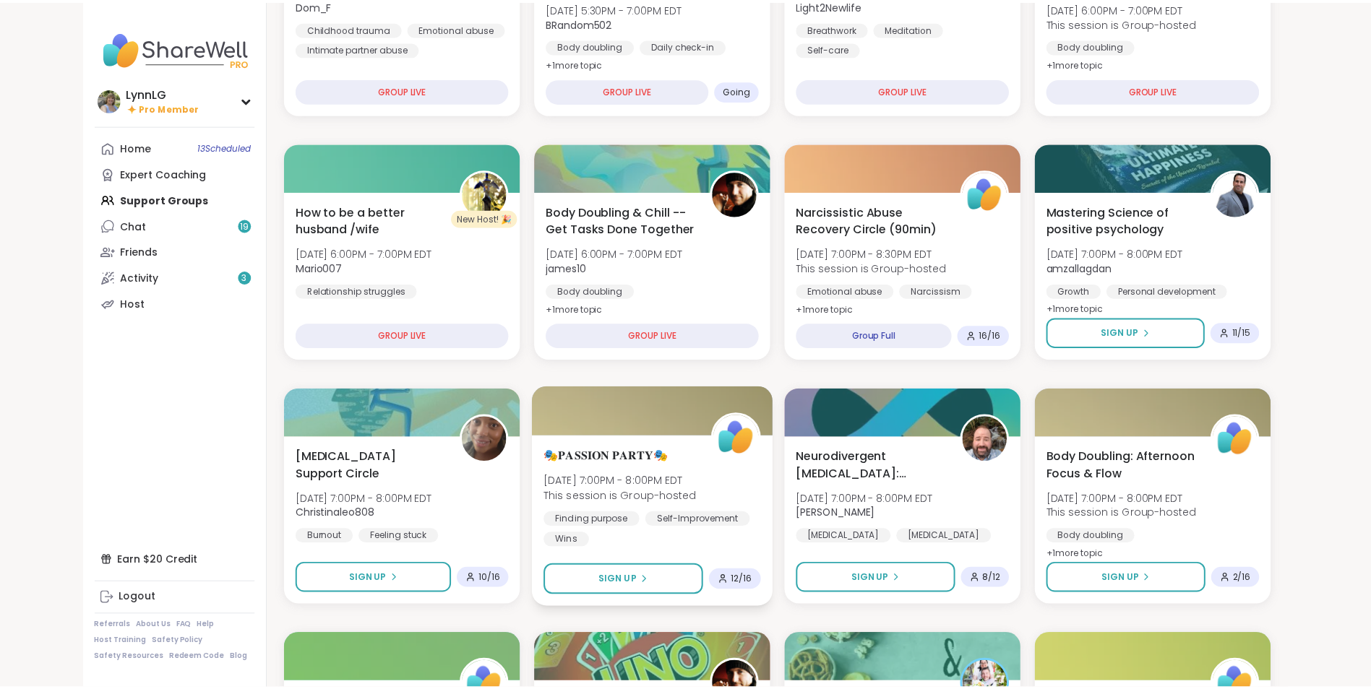
scroll to position [289, 0]
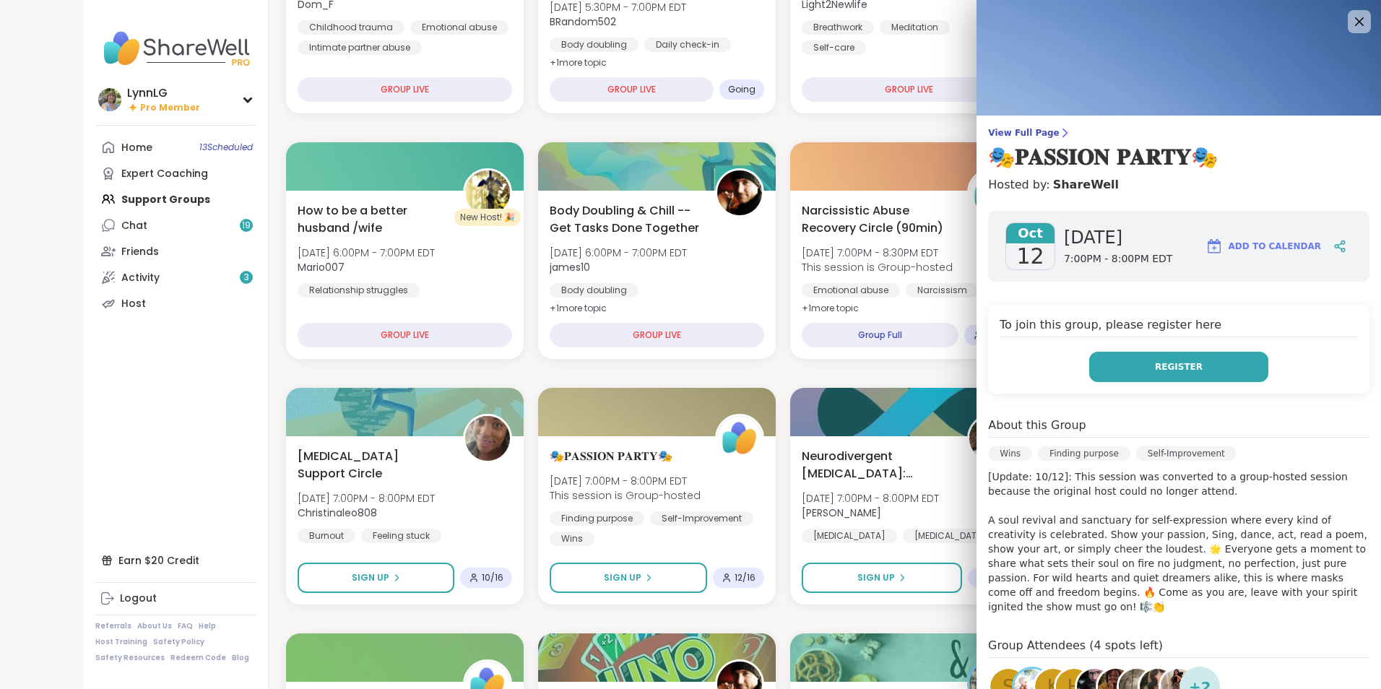
click at [1155, 368] on span "Register" at bounding box center [1179, 367] width 48 height 13
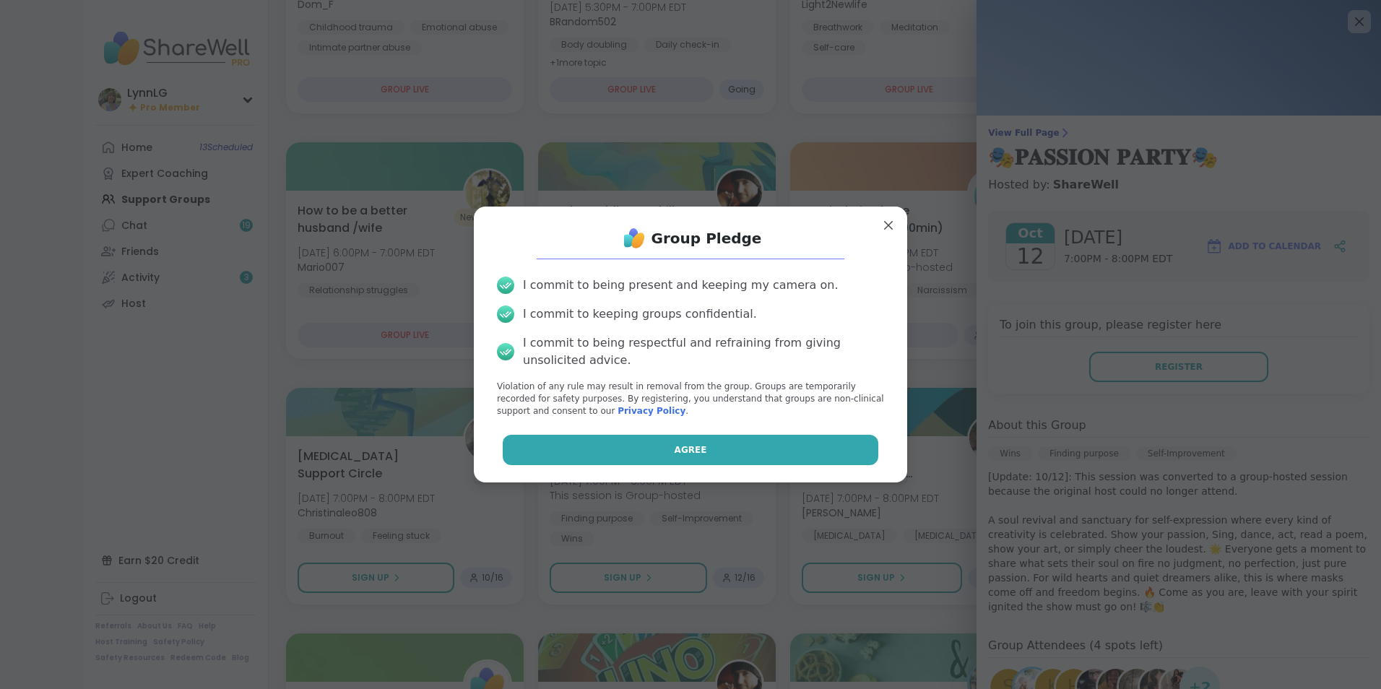
click at [716, 441] on button "Agree" at bounding box center [691, 450] width 376 height 30
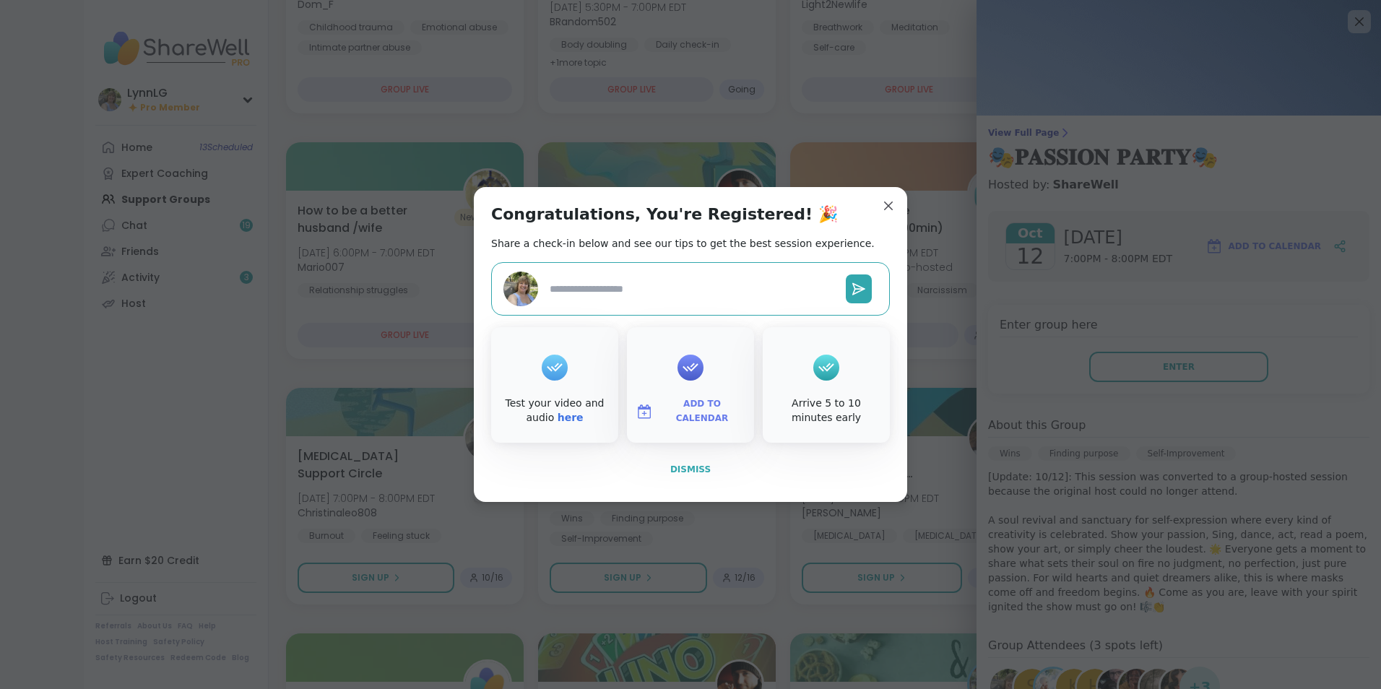
click at [684, 467] on span "Dismiss" at bounding box center [691, 470] width 40 height 10
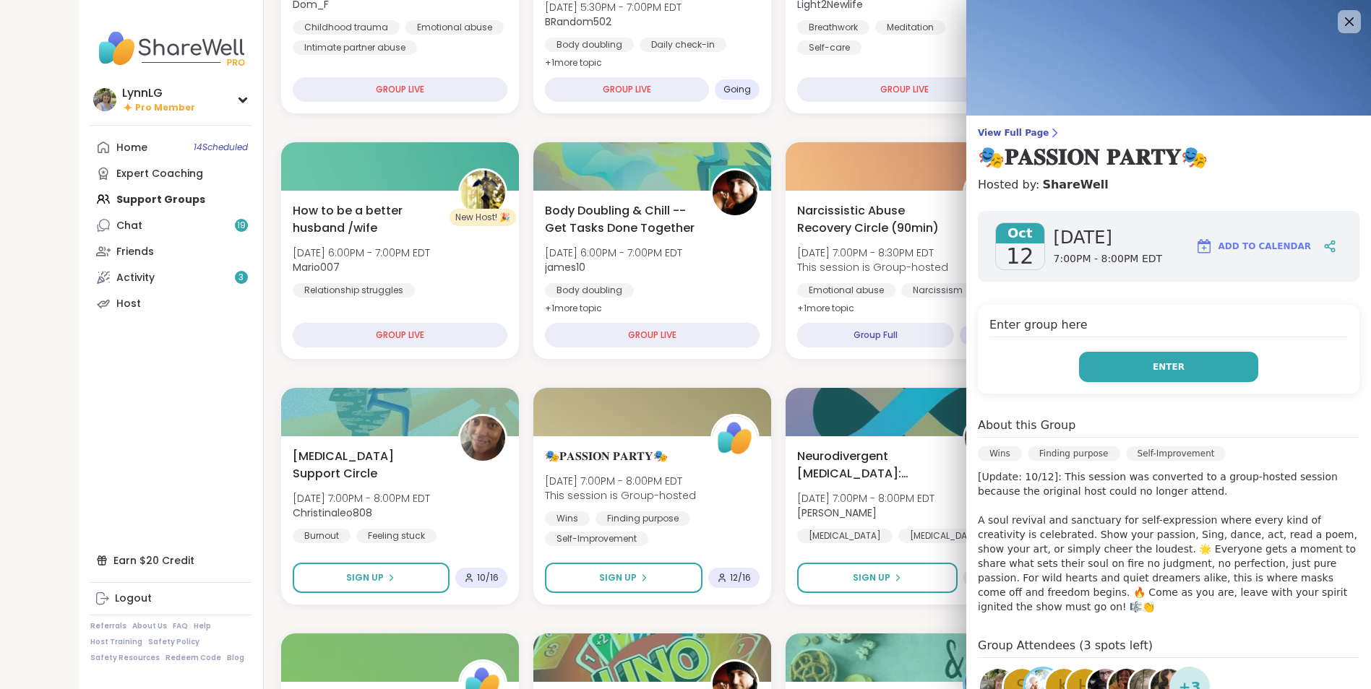
click at [1141, 371] on button "Enter" at bounding box center [1168, 367] width 179 height 30
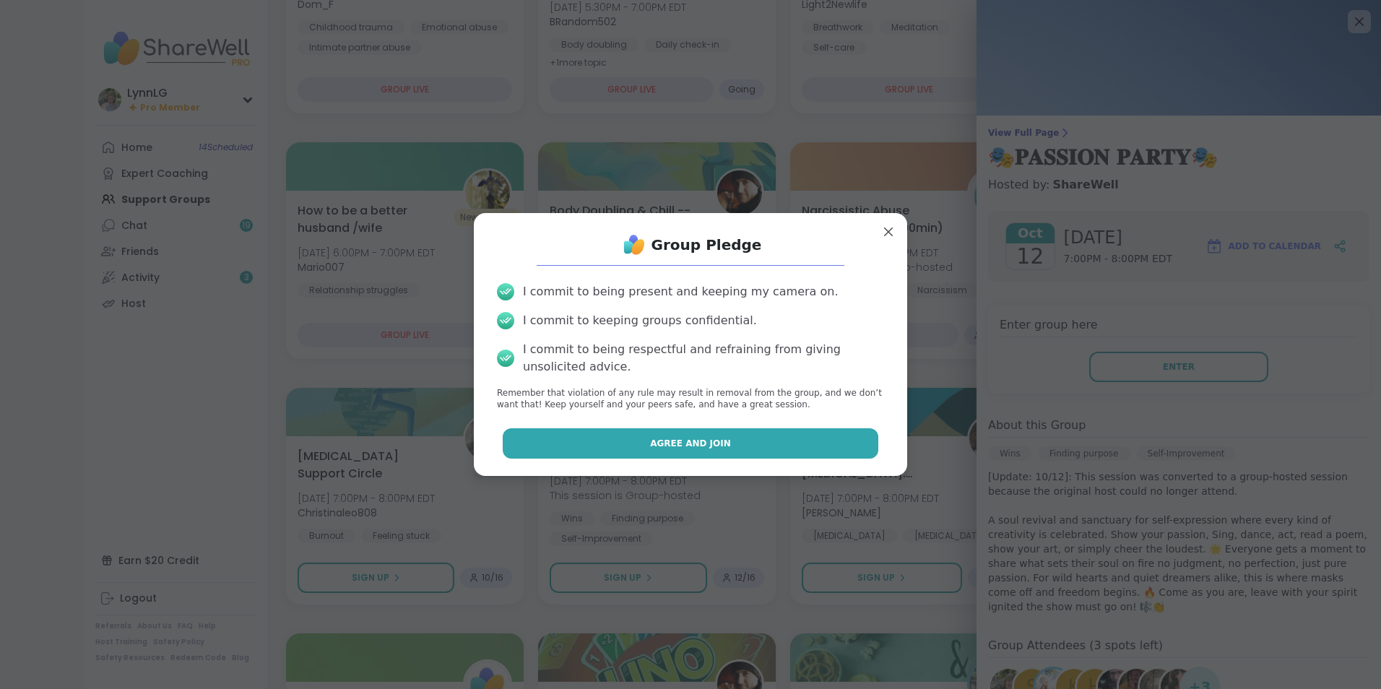
click at [678, 436] on button "Agree and Join" at bounding box center [691, 443] width 376 height 30
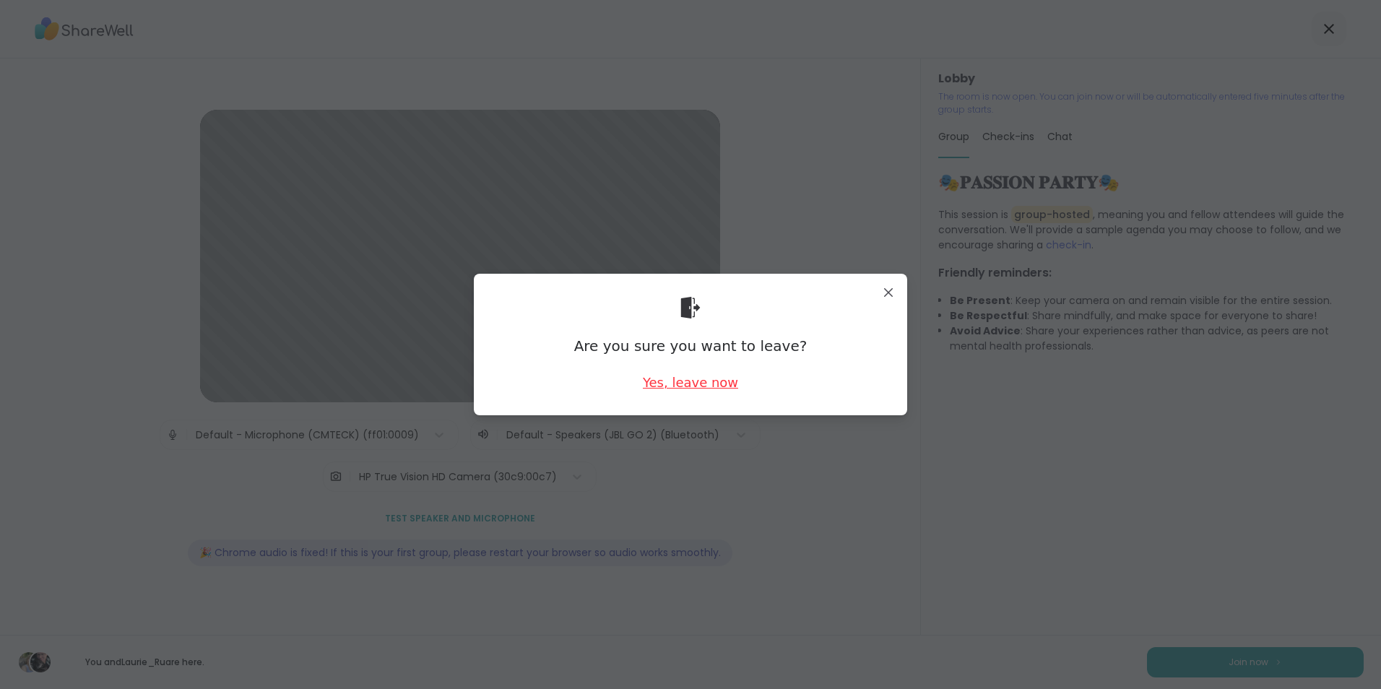
click at [715, 383] on div "Yes, leave now" at bounding box center [690, 383] width 95 height 18
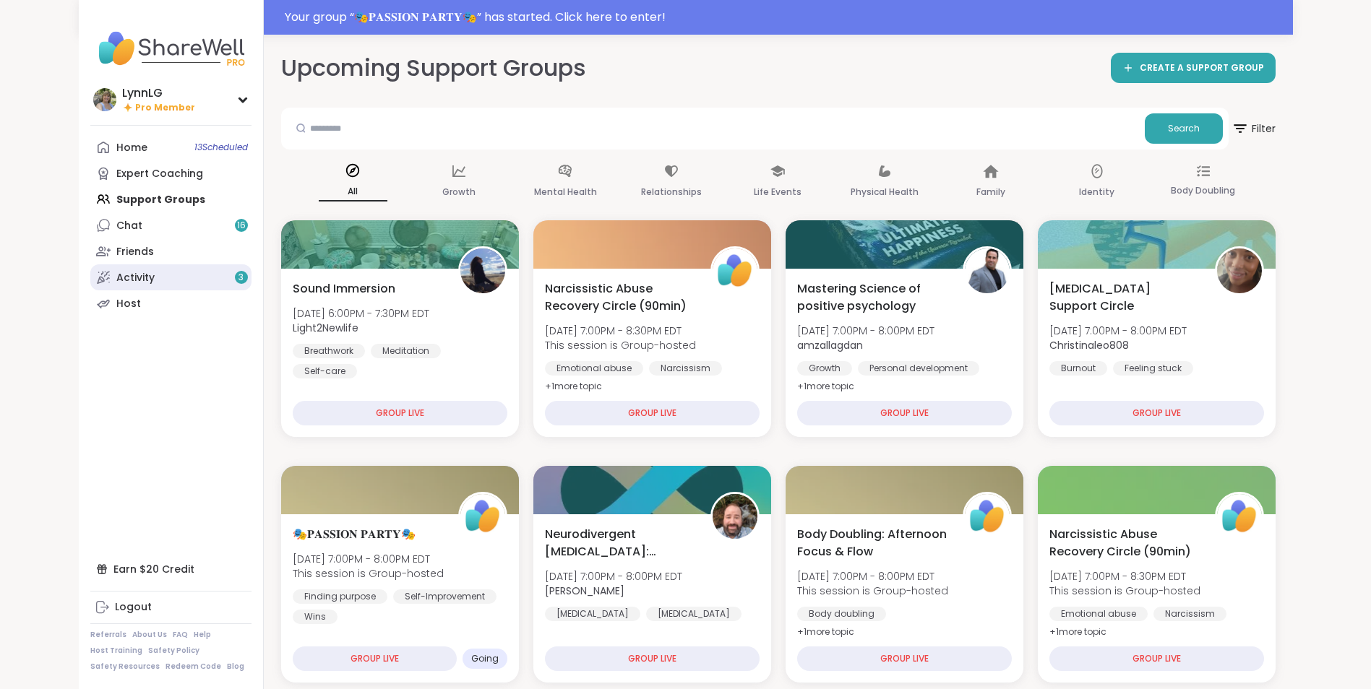
click at [123, 273] on div "Activity 3" at bounding box center [135, 278] width 38 height 14
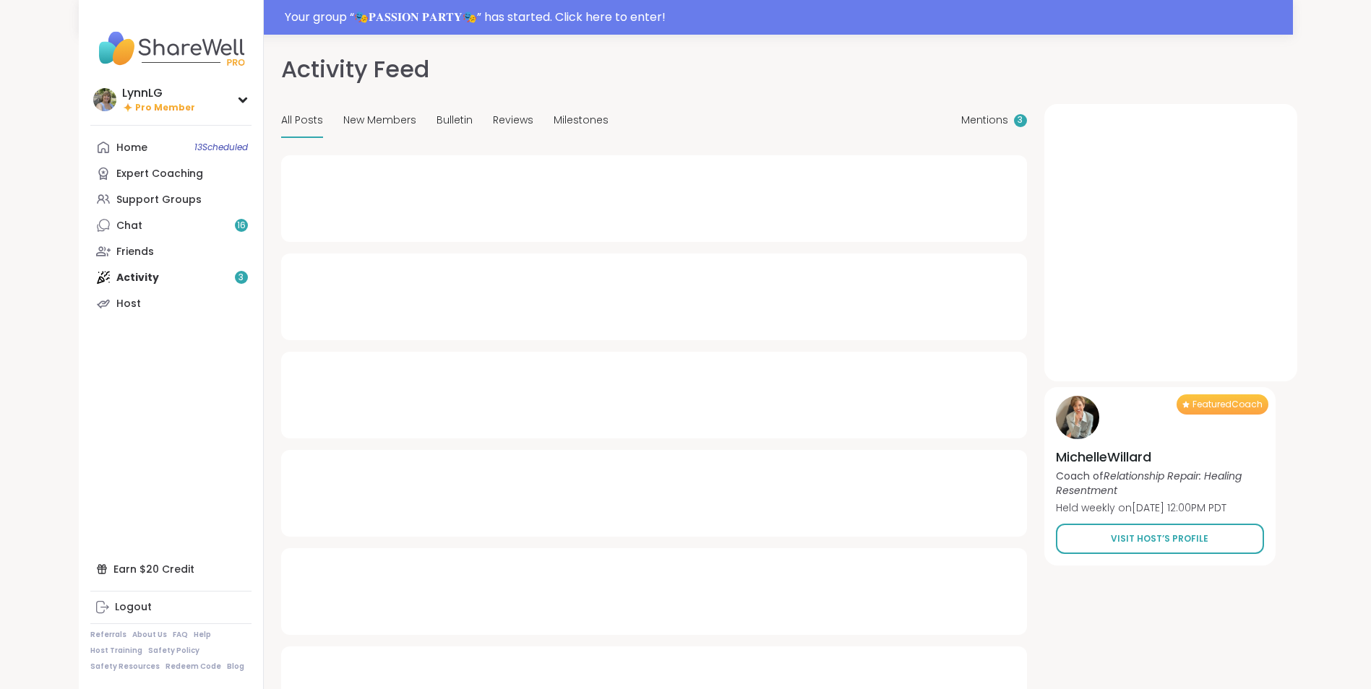
type textarea "*"
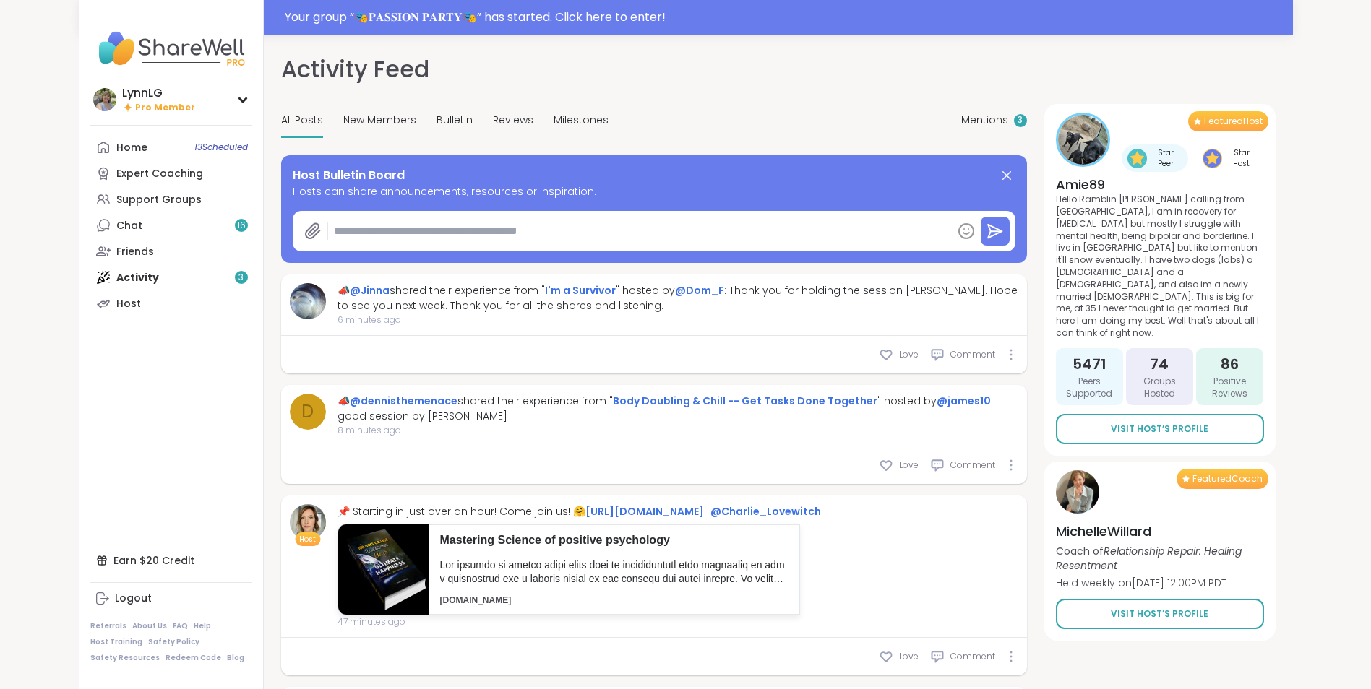
click at [152, 277] on div "Home 13 Scheduled Expert Coaching Support Groups Chat 16 Friends Activity 3 Host" at bounding box center [170, 225] width 161 height 182
click at [238, 274] on div "Home 13 Scheduled Expert Coaching Support Groups Chat 16 Friends Activity 3 Host" at bounding box center [170, 225] width 161 height 182
click at [155, 273] on div "Home 13 Scheduled Expert Coaching Support Groups Chat 16 Friends Activity 3 Host" at bounding box center [170, 225] width 161 height 182
click at [150, 275] on div "Home 13 Scheduled Expert Coaching Support Groups Chat 16 Friends Activity 3 Host" at bounding box center [170, 225] width 161 height 182
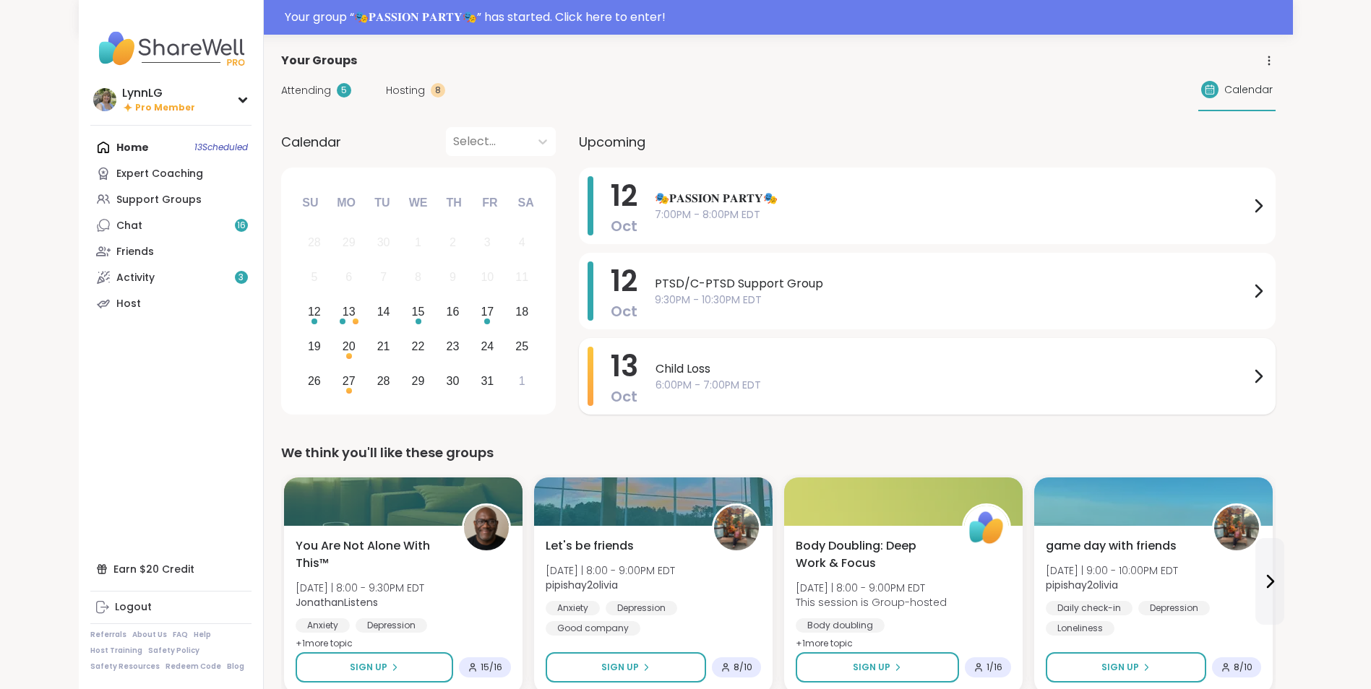
click at [793, 369] on span "Child Loss" at bounding box center [952, 369] width 594 height 17
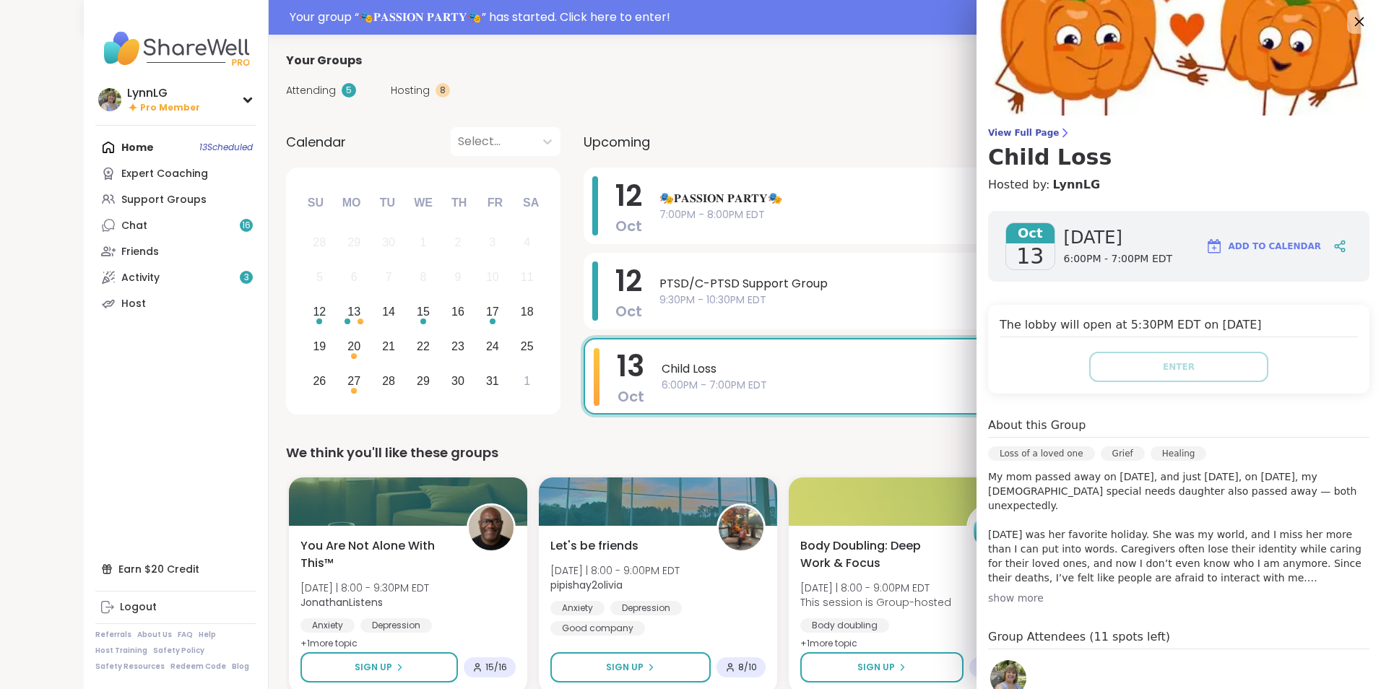
click at [1355, 22] on icon at bounding box center [1359, 21] width 9 height 9
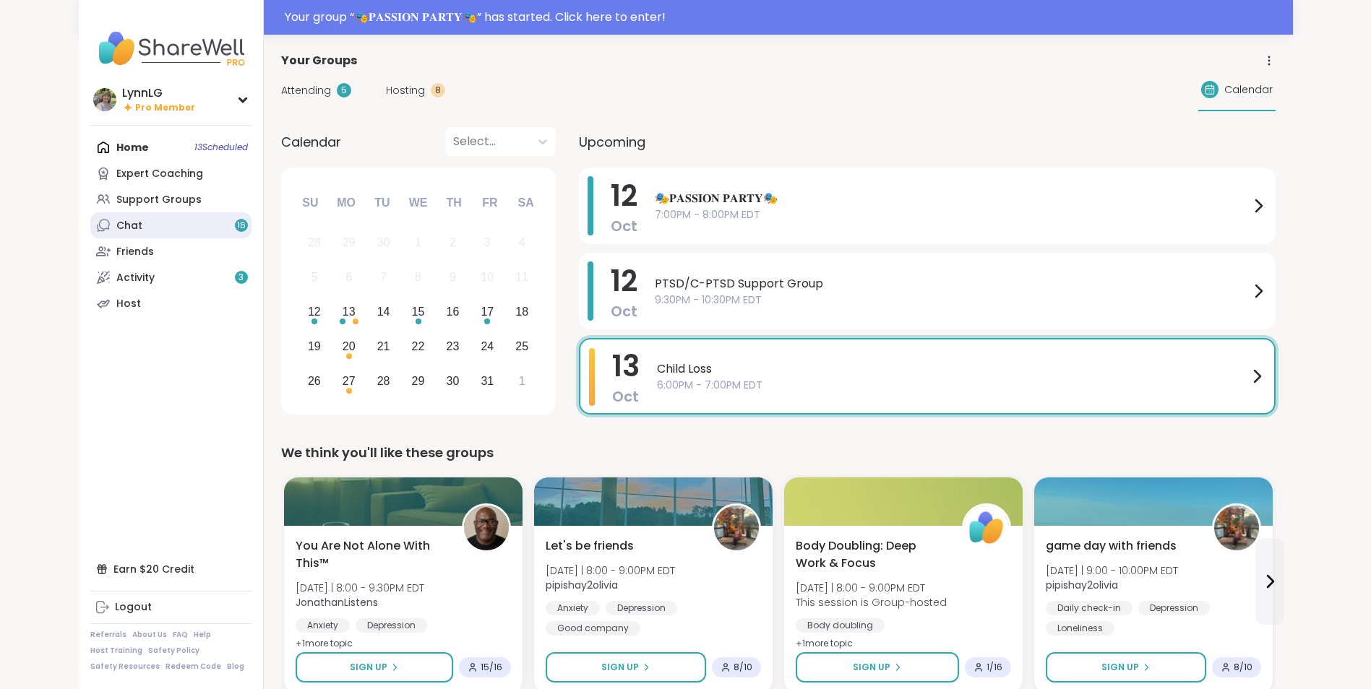
click at [132, 231] on div "Chat 16" at bounding box center [129, 226] width 26 height 14
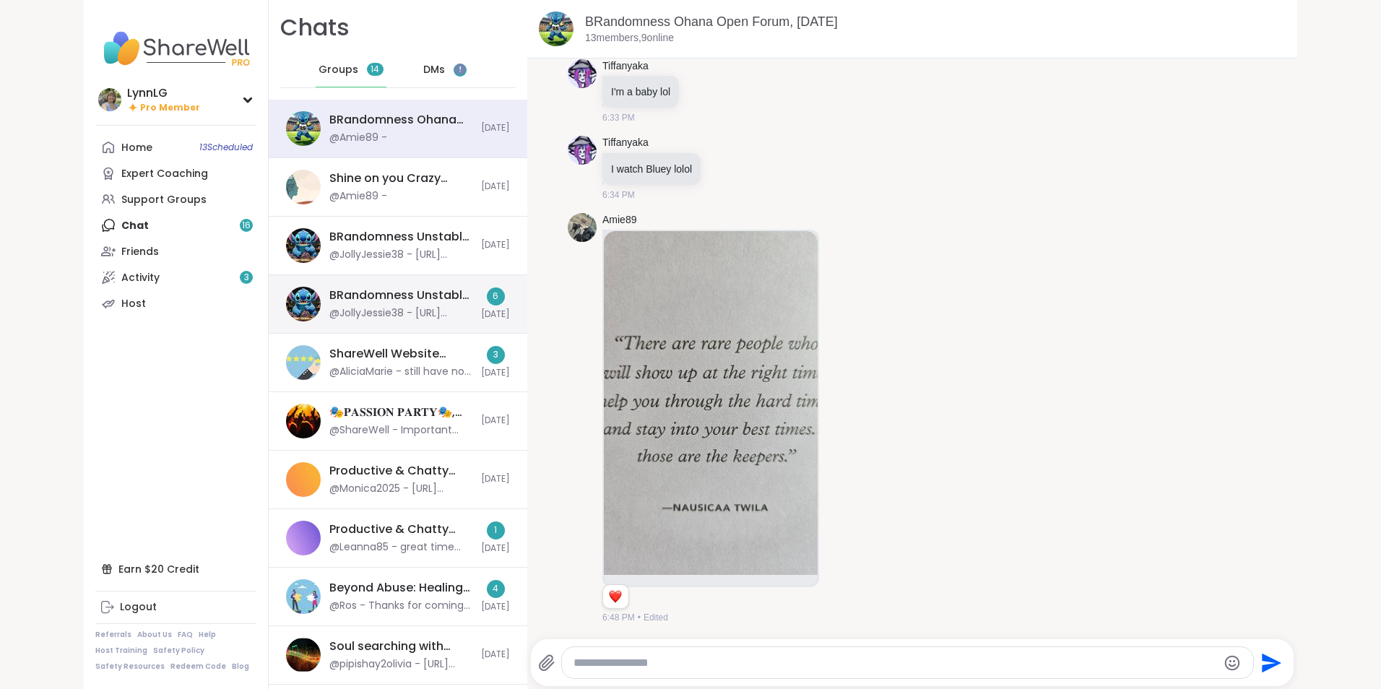
click at [443, 288] on div "BRandomness Unstable Connection Open Forum, [DATE]" at bounding box center [400, 296] width 143 height 16
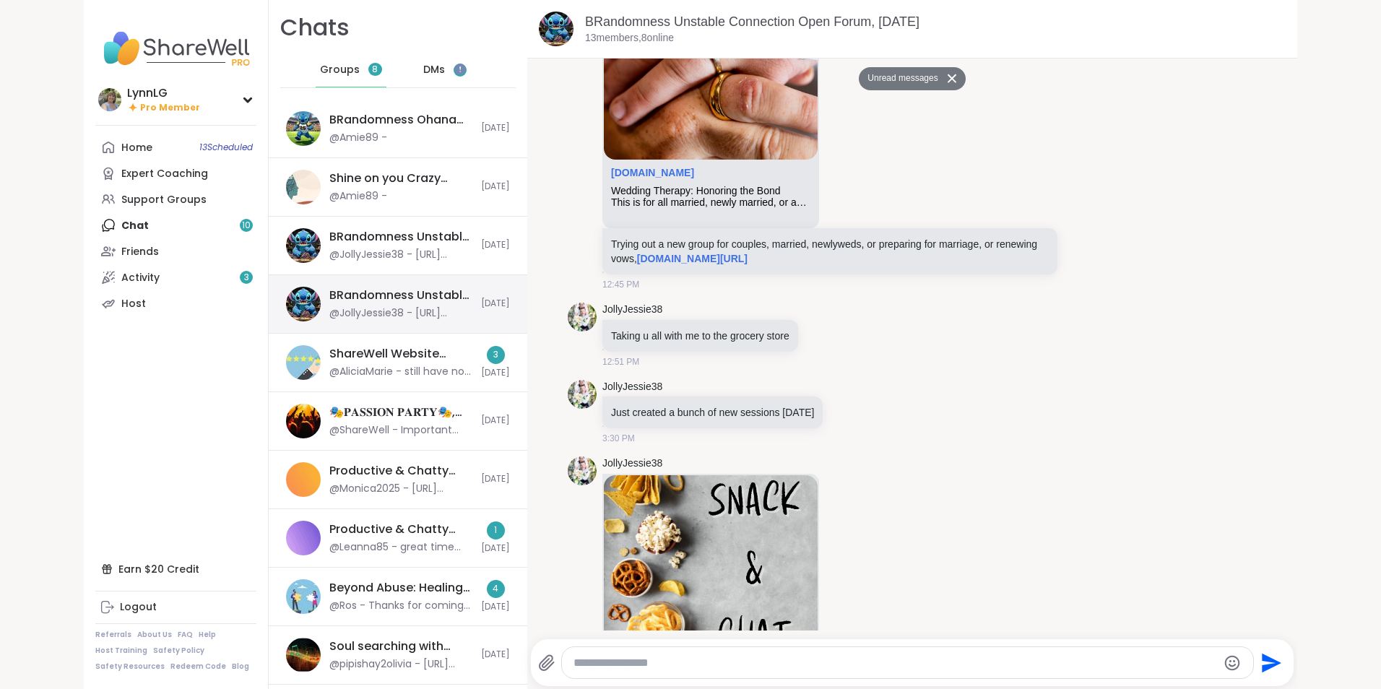
scroll to position [8611, 0]
click at [434, 243] on div "BRandomness Unstable Connection Open Forum, [DATE]" at bounding box center [400, 237] width 143 height 16
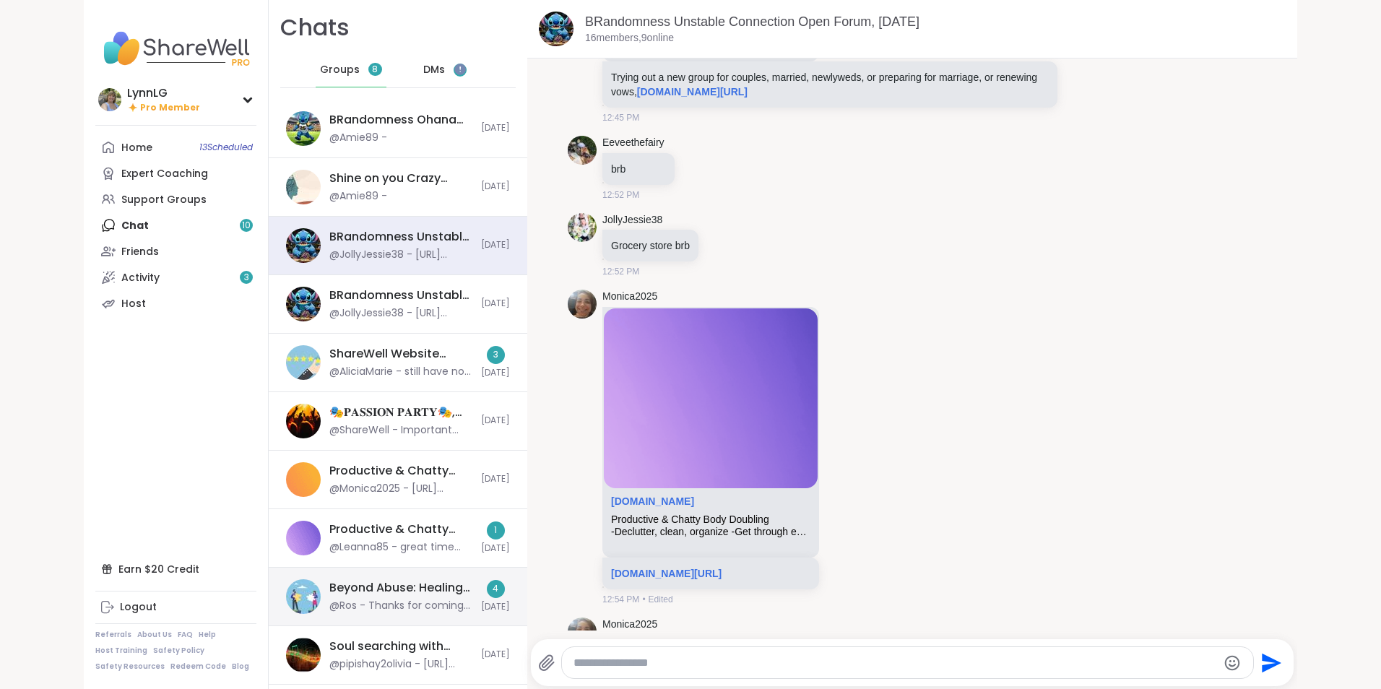
scroll to position [6102, 0]
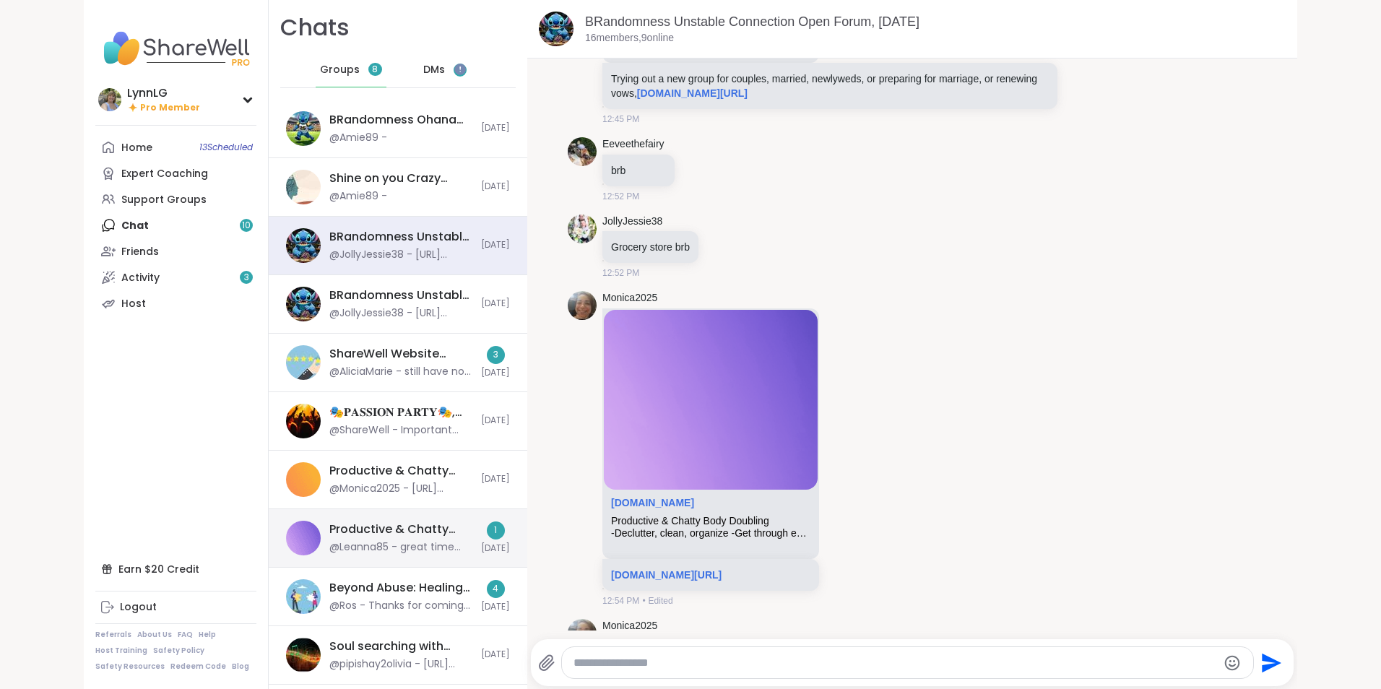
click at [404, 517] on div "Productive & Chatty Body Doubling, [DATE] @Leanna85 - great time nut i have to …" at bounding box center [398, 538] width 259 height 59
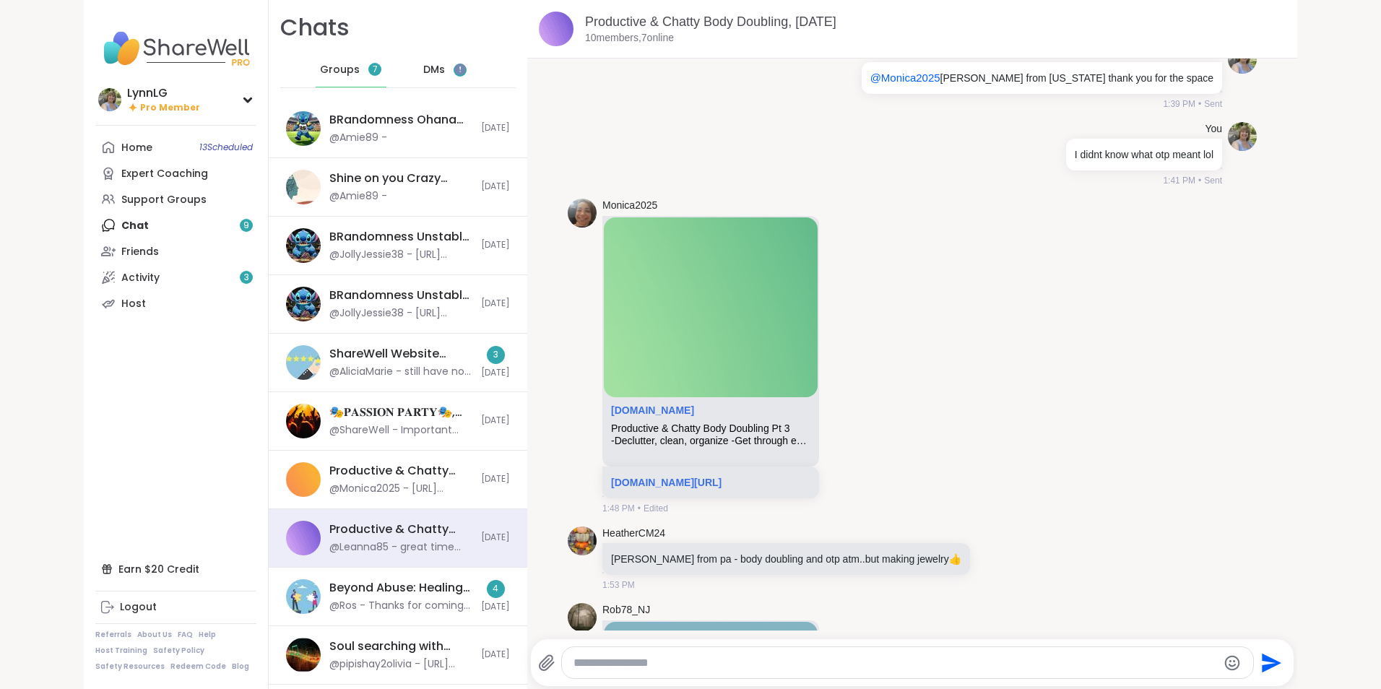
scroll to position [130, 0]
